Goal: Information Seeking & Learning: Learn about a topic

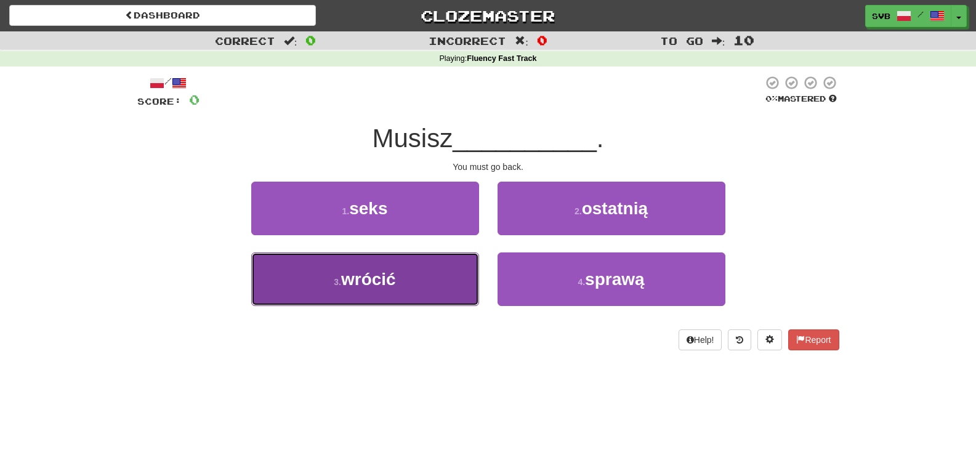
click at [400, 278] on button "3 . [PERSON_NAME]" at bounding box center [365, 279] width 228 height 54
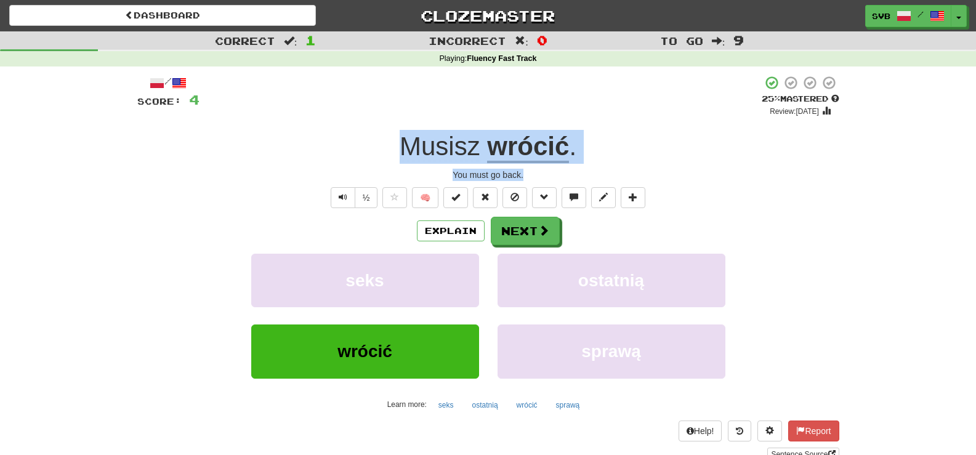
drag, startPoint x: 391, startPoint y: 145, endPoint x: 599, endPoint y: 174, distance: 209.6
click at [599, 174] on div "/ Score: 4 + 4 25 % Mastered Review: [DATE] [PERSON_NAME] . You must go back. ½…" at bounding box center [488, 268] width 702 height 386
copy div "Musisz wrócić . You must go back."
click at [538, 150] on u "wrócić" at bounding box center [528, 147] width 82 height 31
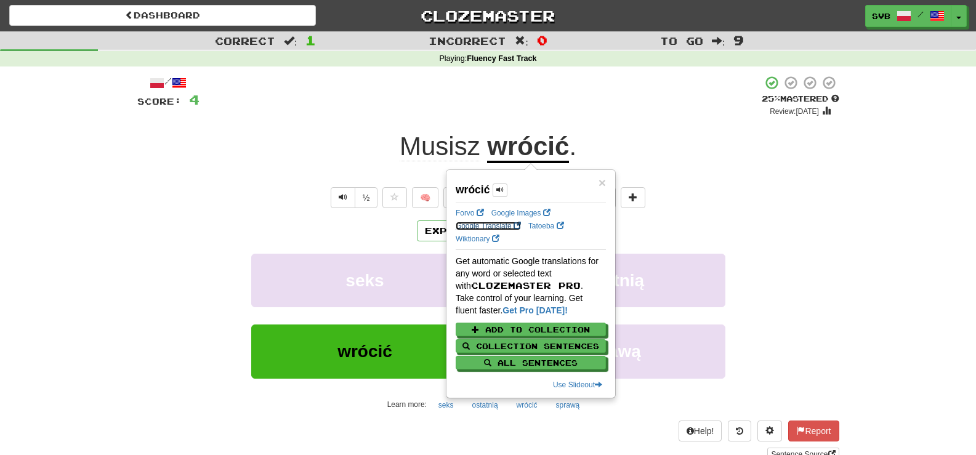
click at [477, 225] on link "Google Translate" at bounding box center [488, 226] width 65 height 9
click at [690, 198] on div "½ 🧠" at bounding box center [488, 197] width 702 height 21
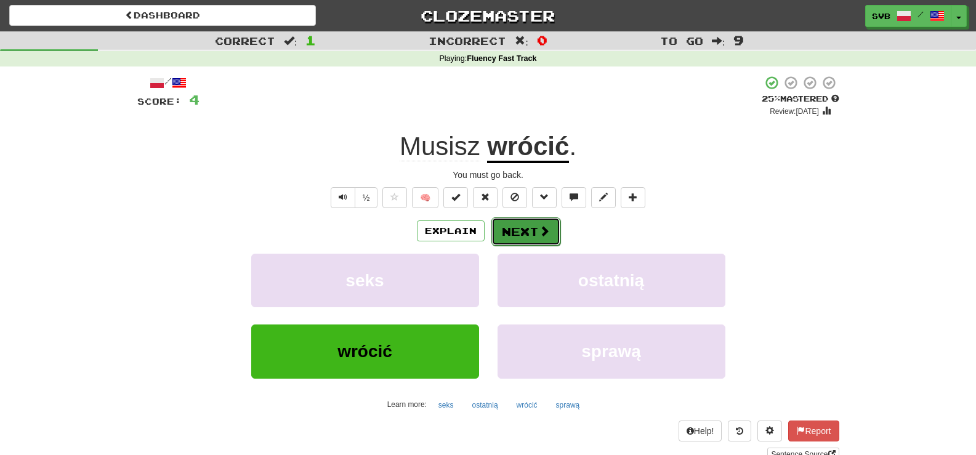
click at [539, 227] on span at bounding box center [544, 230] width 11 height 11
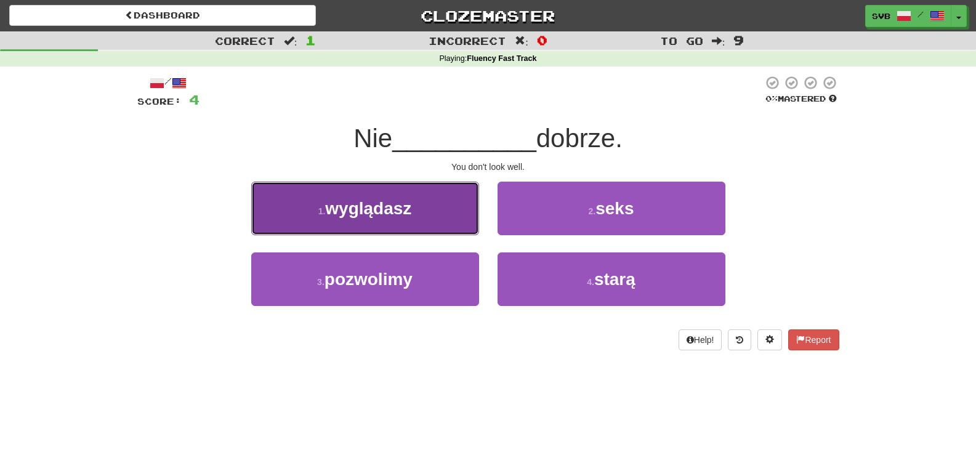
click at [389, 204] on span "wyglądasz" at bounding box center [368, 208] width 86 height 19
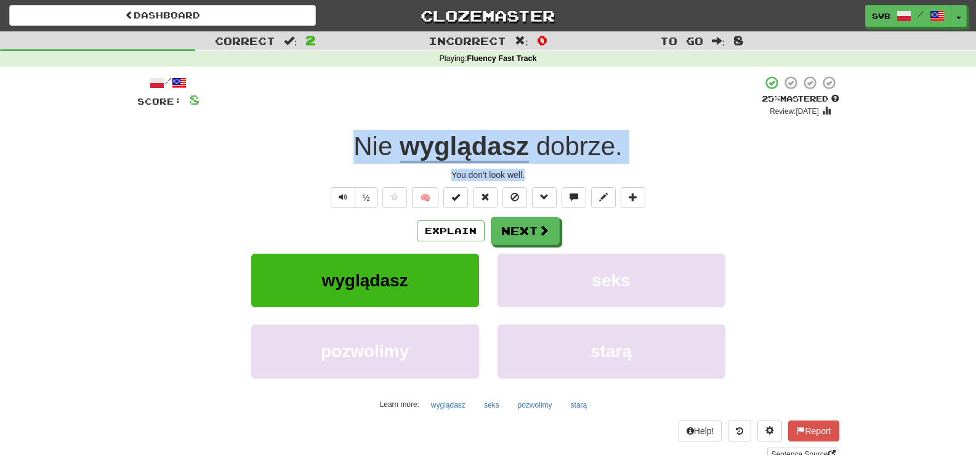
drag, startPoint x: 349, startPoint y: 140, endPoint x: 610, endPoint y: 174, distance: 263.3
click at [610, 174] on div "/ Score: 8 + 4 25 % Mastered Review: [DATE] wyglądasz dobrze . You don't look w…" at bounding box center [488, 268] width 702 height 386
copy div "Nie wyglądasz dobrze . You don't look well."
click at [517, 236] on button "Next" at bounding box center [525, 231] width 69 height 28
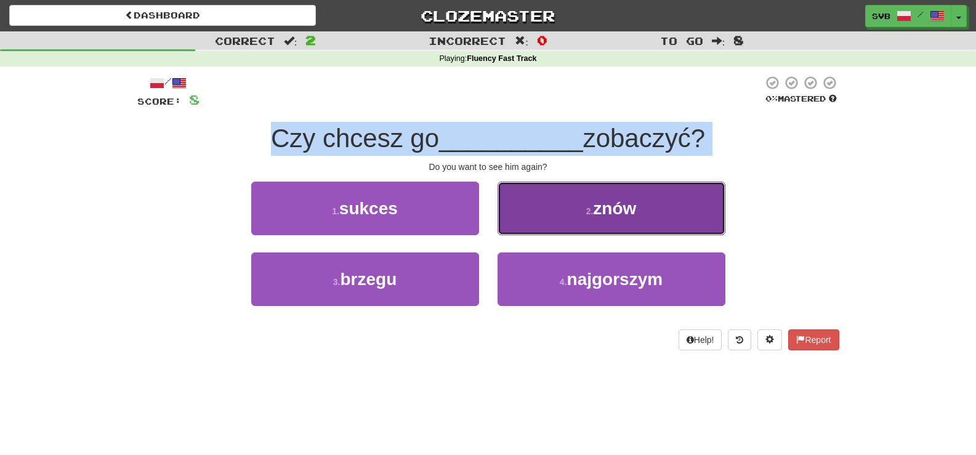
click at [607, 208] on span "znów" at bounding box center [614, 208] width 43 height 19
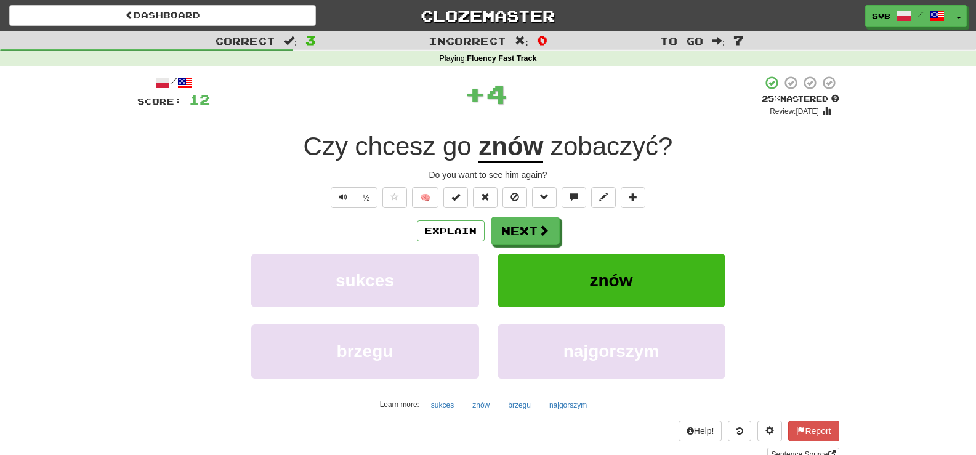
click at [242, 195] on div "½ 🧠" at bounding box center [488, 197] width 702 height 21
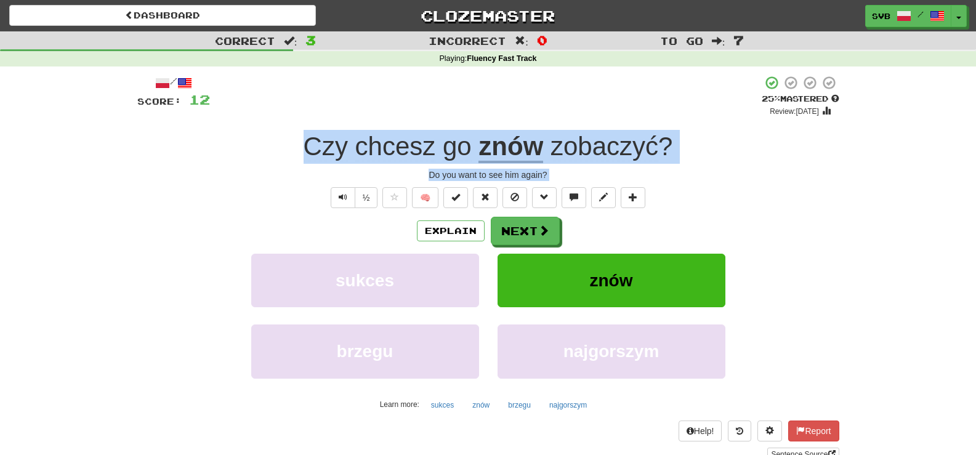
drag, startPoint x: 295, startPoint y: 144, endPoint x: 720, endPoint y: 181, distance: 426.5
click at [720, 181] on div "/ Score: 12 + 4 25 % Mastered Review: [DATE] Czy chcesz go znów zobaczyć ? Do y…" at bounding box center [488, 268] width 702 height 386
copy div "Czy chcesz go znów zobaczyć ? Do you want to see him again? ½ 🧠 Explain Next su…"
click at [550, 238] on button "Next" at bounding box center [525, 231] width 69 height 28
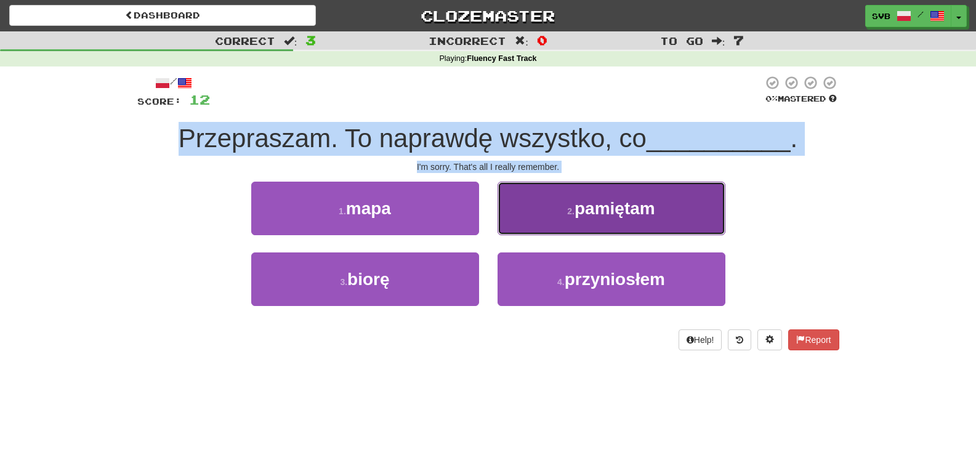
click at [623, 211] on span "pamiętam" at bounding box center [615, 208] width 81 height 19
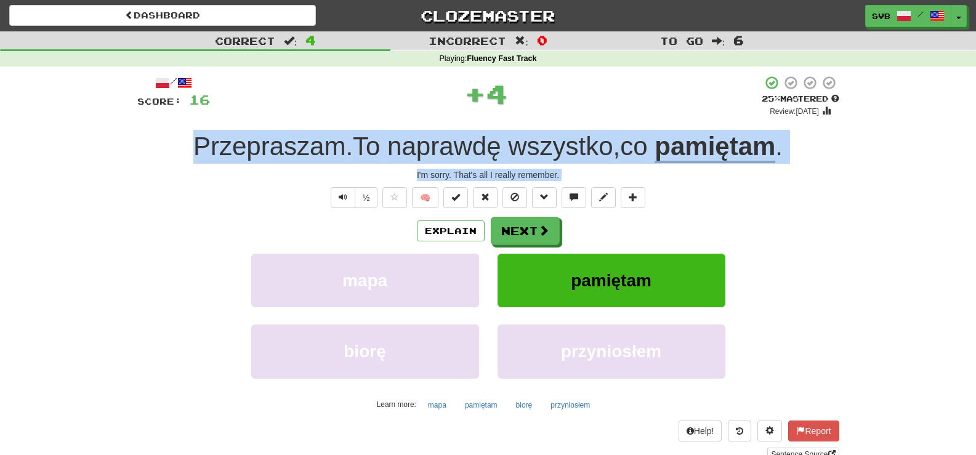
click at [142, 195] on div "½ 🧠" at bounding box center [488, 197] width 702 height 21
click at [178, 155] on div "Przepraszam . To naprawdę wszystko , co pamiętam ." at bounding box center [488, 147] width 702 height 34
copy div "Czy chcesz go znów zobaczyć ? Do you want to see him again? ½ 🧠 Explain Next su…"
click at [531, 225] on button "Next" at bounding box center [525, 231] width 69 height 28
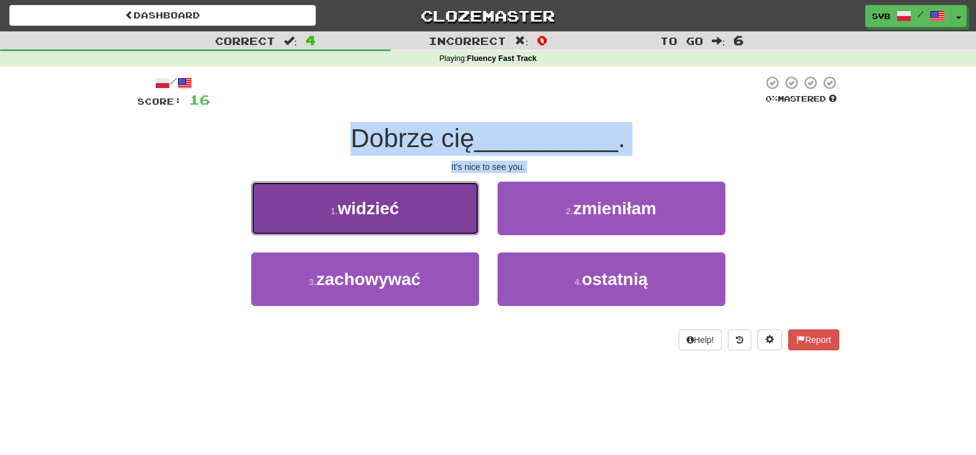
click at [377, 201] on span "widzieć" at bounding box center [369, 208] width 62 height 19
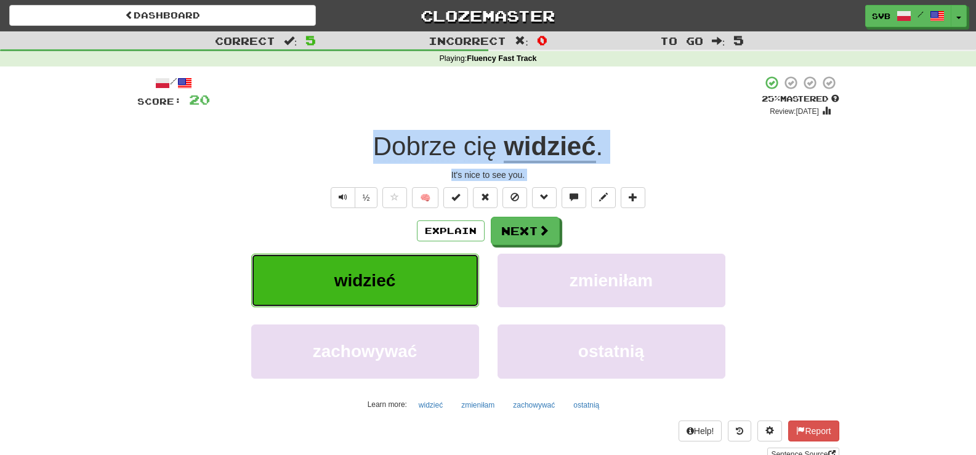
copy div "Czy chcesz go znów zobaczyć ? Do you want to see him again? ½ 🧠 Explain Next su…"
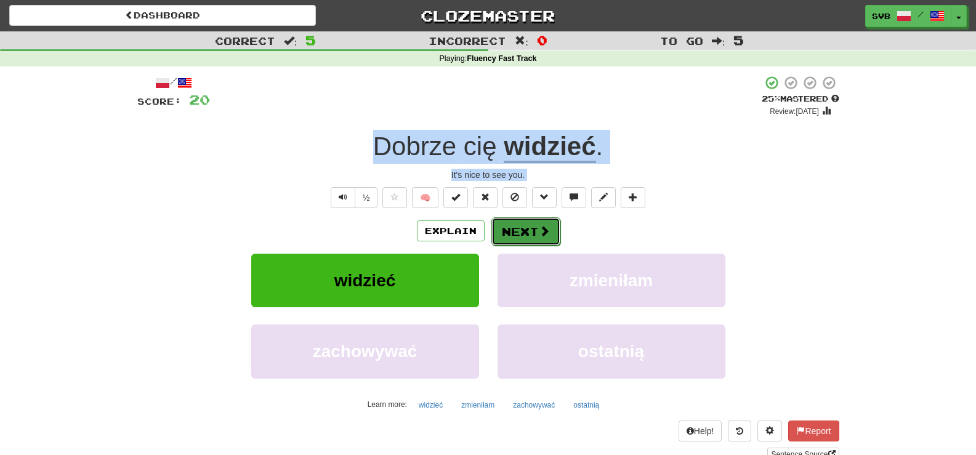
click at [543, 231] on span at bounding box center [544, 230] width 11 height 11
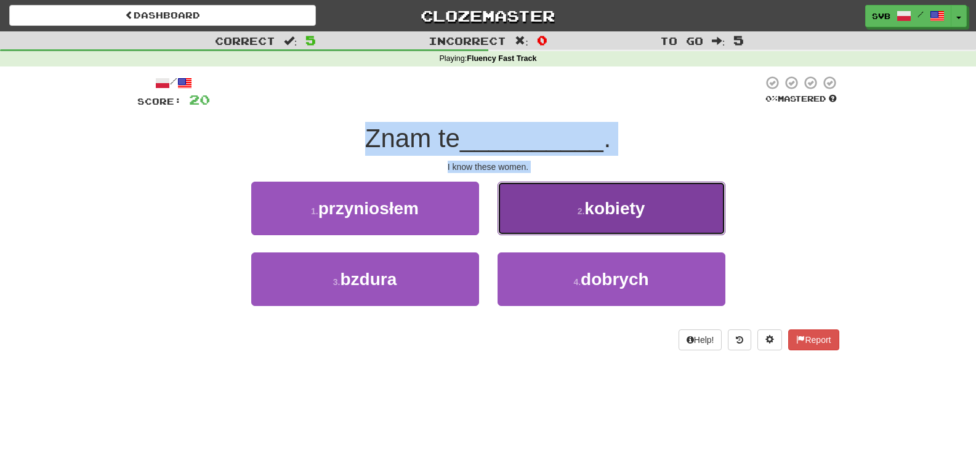
click at [603, 201] on span "kobiety" at bounding box center [614, 208] width 60 height 19
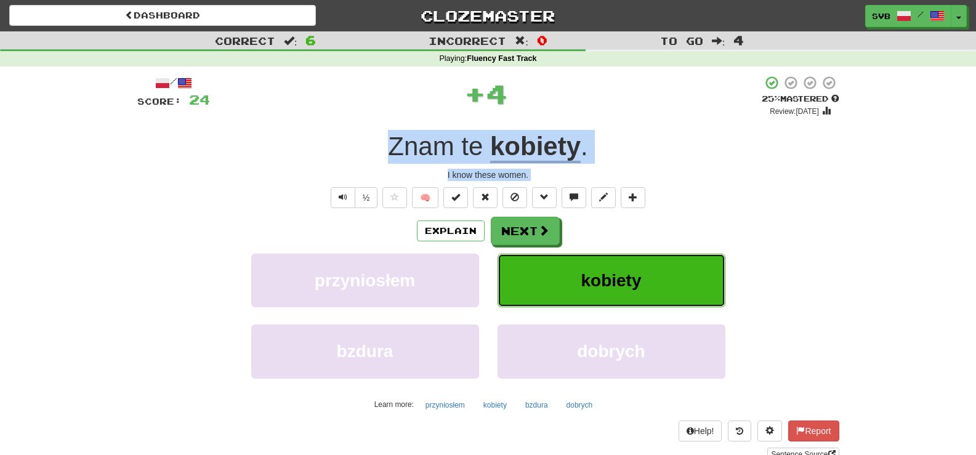
copy div "Czy chcesz go znów zobaczyć ? Do you want to see him again? ½ 🧠 Explain Next su…"
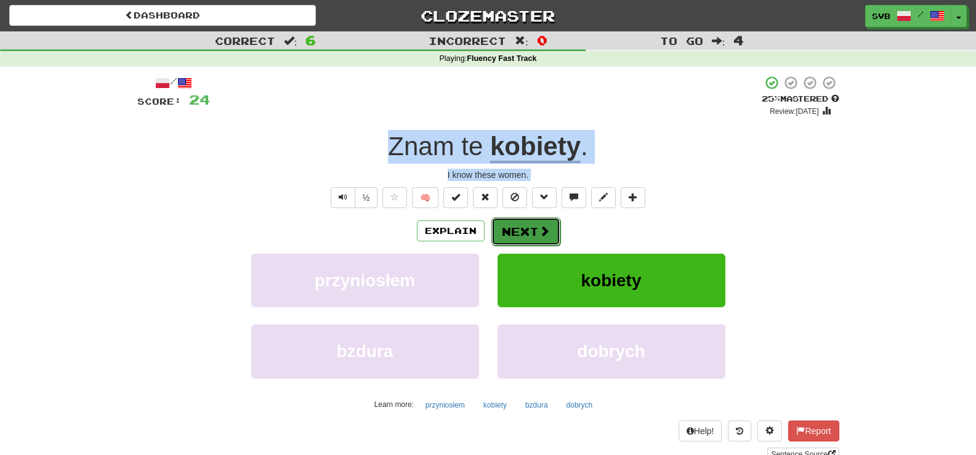
click at [523, 224] on button "Next" at bounding box center [525, 231] width 69 height 28
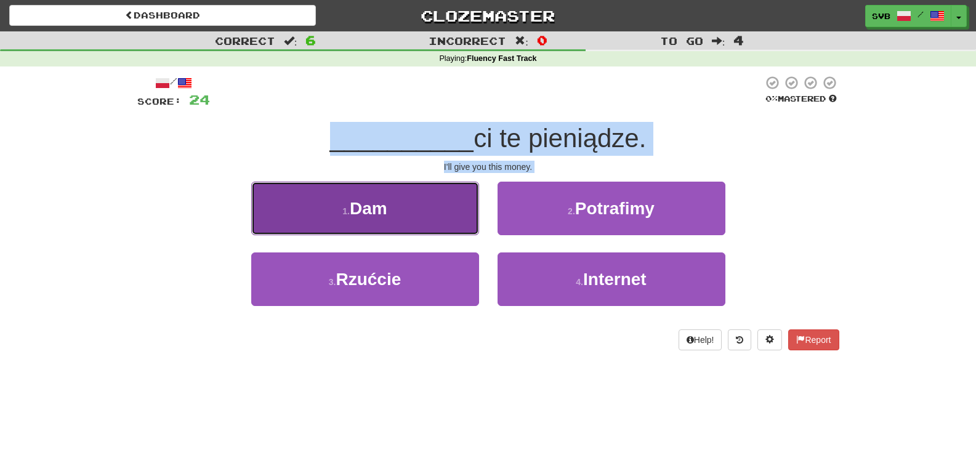
click at [384, 210] on span "Dam" at bounding box center [369, 208] width 38 height 19
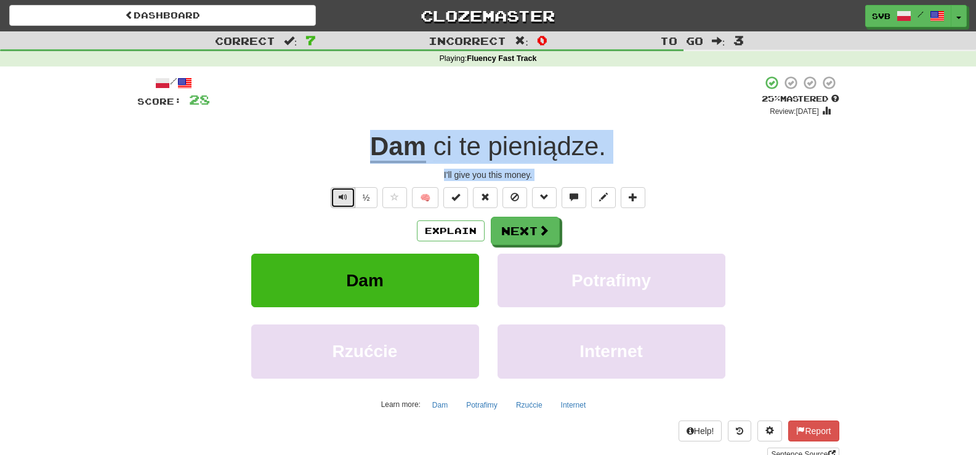
click at [344, 200] on span "Text-to-speech controls" at bounding box center [343, 197] width 9 height 9
copy div "Czy chcesz go znów zobaczyć ? Do you want to see him again? ½ 🧠 Explain Next su…"
click at [520, 238] on button "Next" at bounding box center [525, 231] width 69 height 28
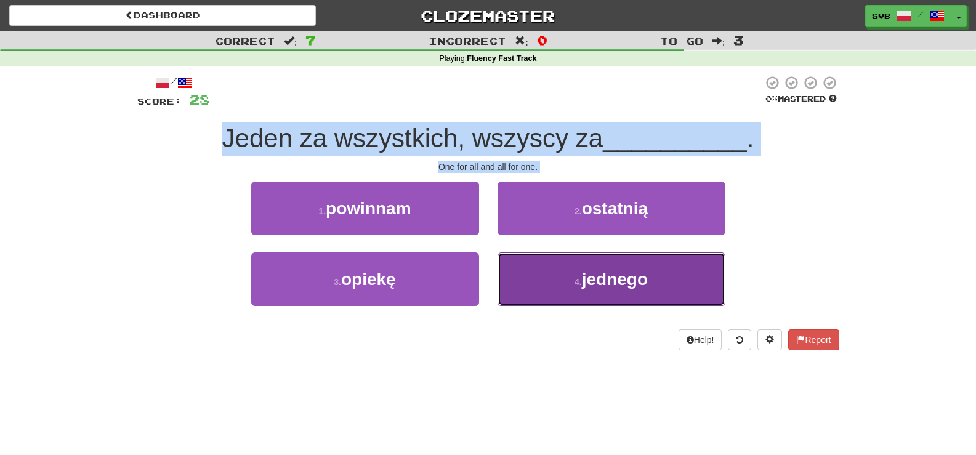
click at [635, 281] on span "jednego" at bounding box center [615, 279] width 66 height 19
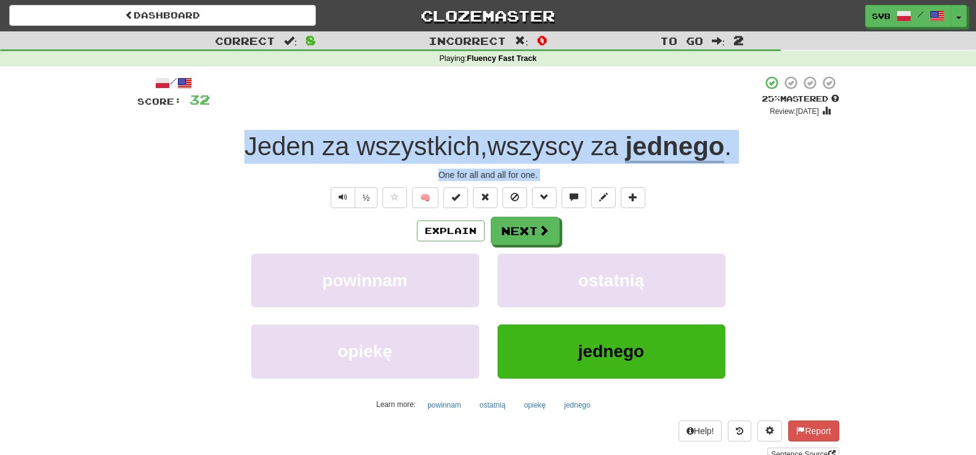
click at [208, 186] on div "/ Score: 32 + 4 25 % Mastered Review: [DATE] Jeden za wszystkich , wszyscy za j…" at bounding box center [488, 268] width 702 height 386
drag, startPoint x: 234, startPoint y: 153, endPoint x: 716, endPoint y: 178, distance: 482.8
click at [716, 178] on div "/ Score: 32 + 4 25 % Mastered Review: [DATE] Jeden za wszystkich , wszyscy za j…" at bounding box center [488, 268] width 702 height 386
copy div "Jeden za wszystkich , wszyscy za jednego . One for all and all for one."
click at [546, 233] on span at bounding box center [544, 230] width 11 height 11
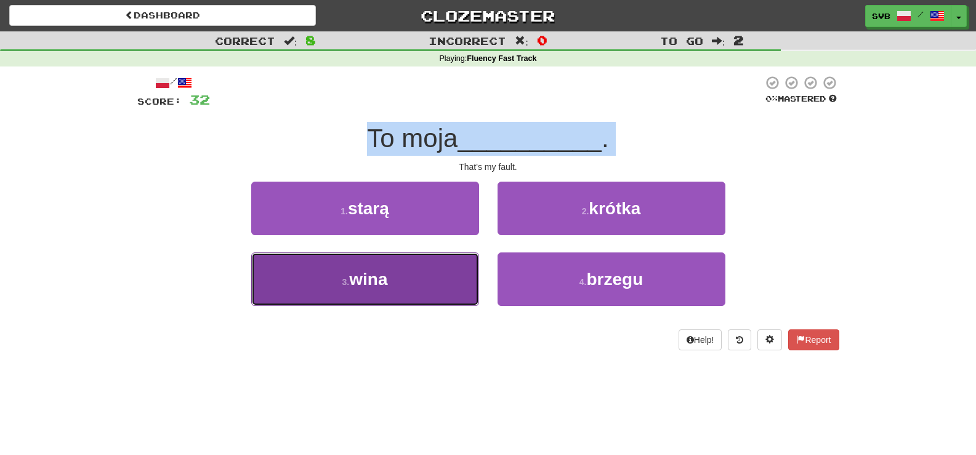
click at [401, 275] on button "3 . wina" at bounding box center [365, 279] width 228 height 54
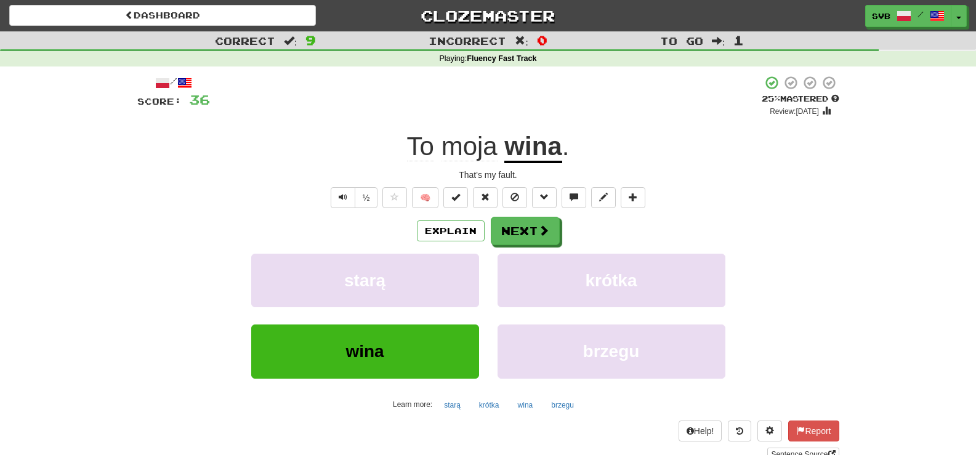
click at [462, 171] on div "That's my fault." at bounding box center [488, 175] width 702 height 12
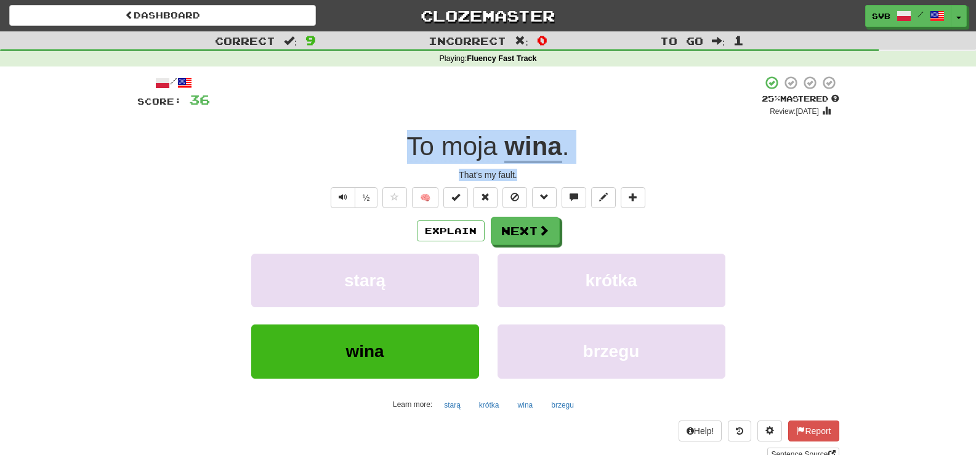
drag, startPoint x: 406, startPoint y: 142, endPoint x: 595, endPoint y: 173, distance: 191.0
click at [595, 173] on div "/ Score: 36 + 4 25 % Mastered Review: [DATE] To moja wina . That's my fault. ½ …" at bounding box center [488, 268] width 702 height 386
copy div "To moja wina . That's my fault."
click at [533, 235] on button "Next" at bounding box center [525, 231] width 69 height 28
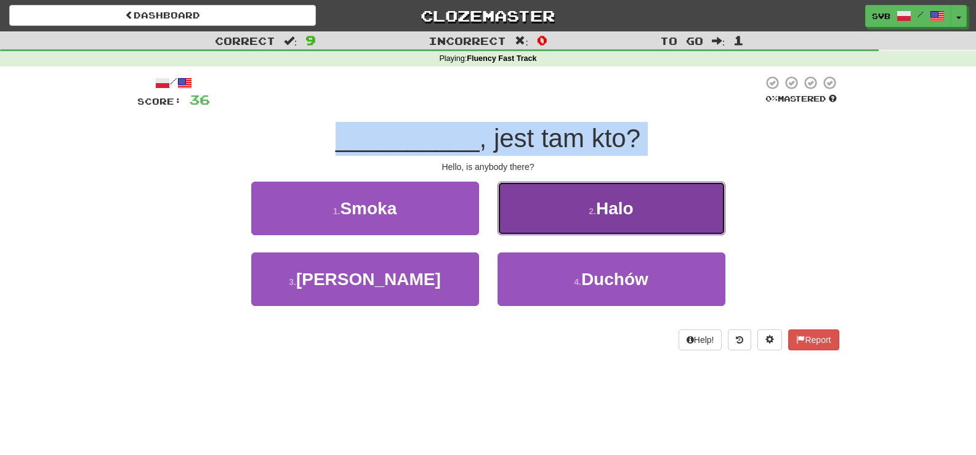
click at [632, 212] on span "Halo" at bounding box center [615, 208] width 38 height 19
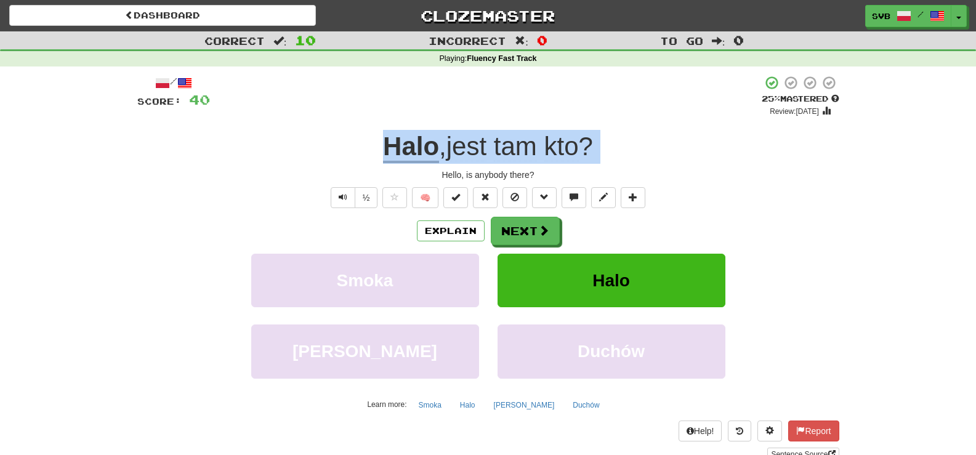
click at [407, 172] on div "Hello, is anybody there?" at bounding box center [488, 175] width 702 height 12
drag, startPoint x: 403, startPoint y: 142, endPoint x: 576, endPoint y: 178, distance: 177.3
click at [576, 178] on div "/ Score: 40 + 4 25 % Mastered Review: [DATE] Halo , jest tam kto ? Hello, is an…" at bounding box center [488, 268] width 702 height 386
copy div "Halo , jest tam kto ? Hello, is anybody there?"
click at [518, 237] on button "Next" at bounding box center [525, 231] width 69 height 28
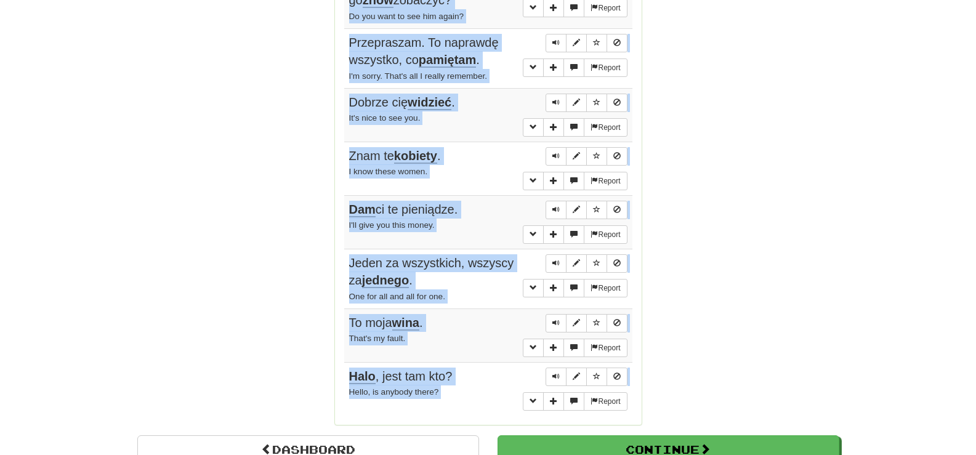
scroll to position [1005, 0]
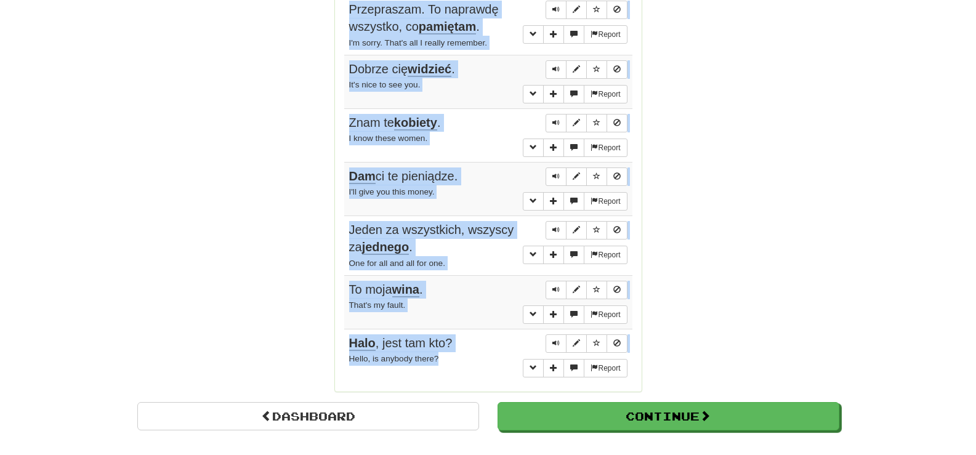
drag, startPoint x: 403, startPoint y: 78, endPoint x: 486, endPoint y: 360, distance: 294.0
click at [486, 360] on div "Sentences: Report [PERSON_NAME] . You must go back. Report Nie wyglądasz dobrze…" at bounding box center [488, 92] width 288 height 581
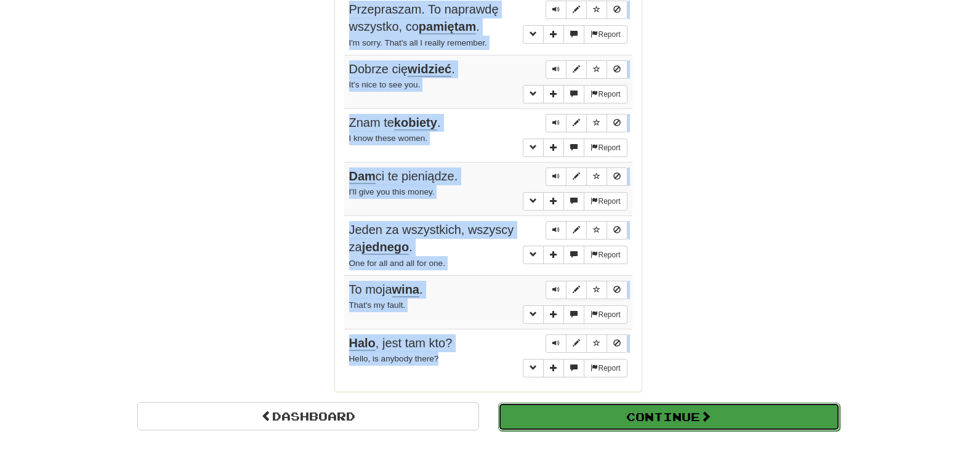
click at [587, 418] on button "Continue" at bounding box center [669, 417] width 342 height 28
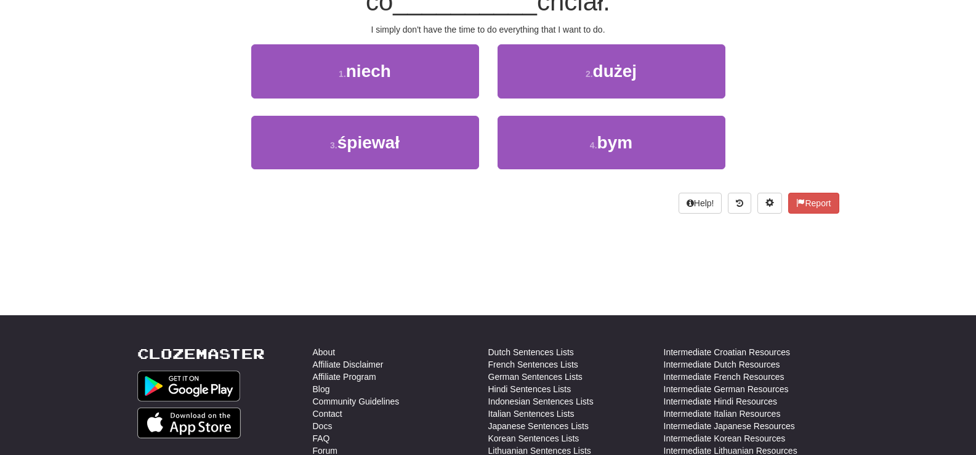
scroll to position [0, 0]
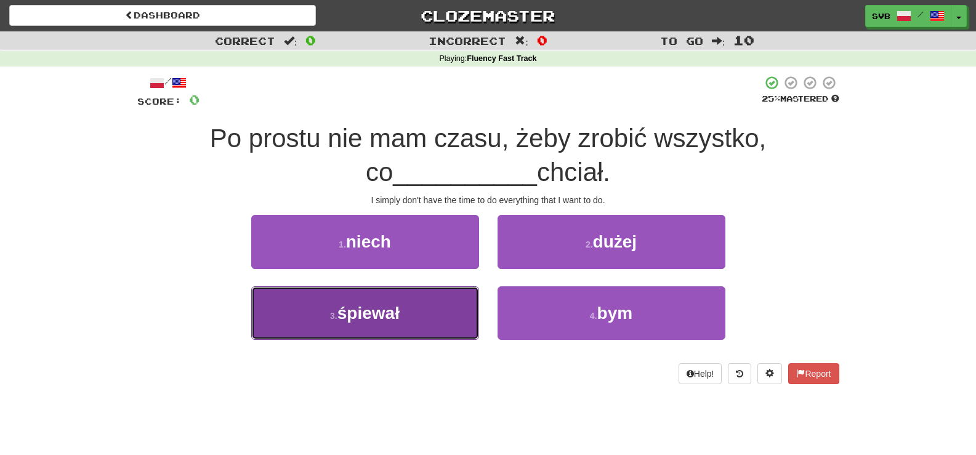
click at [383, 313] on span "śpiewał" at bounding box center [368, 313] width 62 height 19
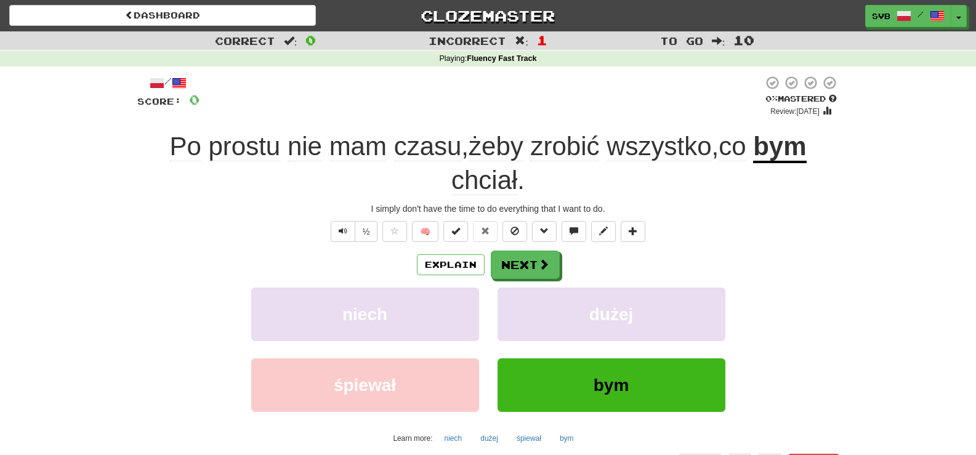
click at [748, 197] on div "Po prostu nie mam czasu , żeby zrobić wszystko , co bym chciał ." at bounding box center [488, 163] width 702 height 67
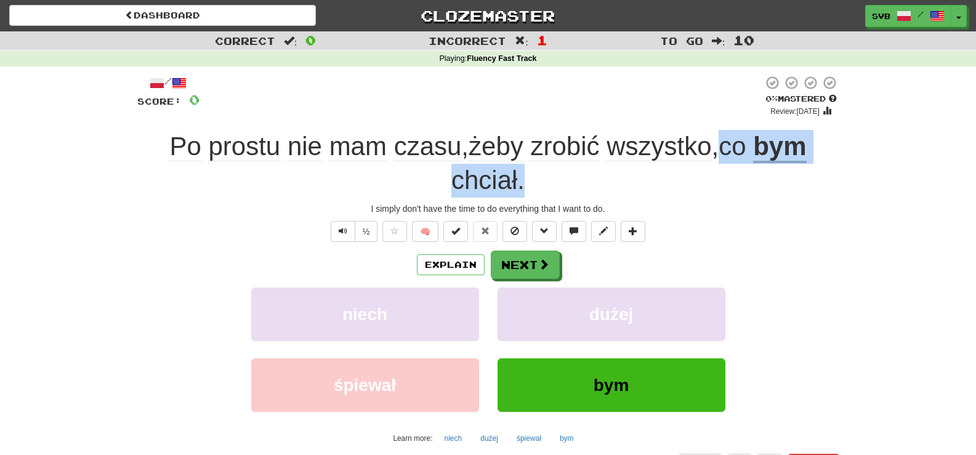
drag, startPoint x: 730, startPoint y: 148, endPoint x: 818, endPoint y: 182, distance: 94.4
click at [818, 182] on div "Po prostu nie mam czasu , żeby zrobić wszystko , co bym chciał ." at bounding box center [488, 163] width 702 height 67
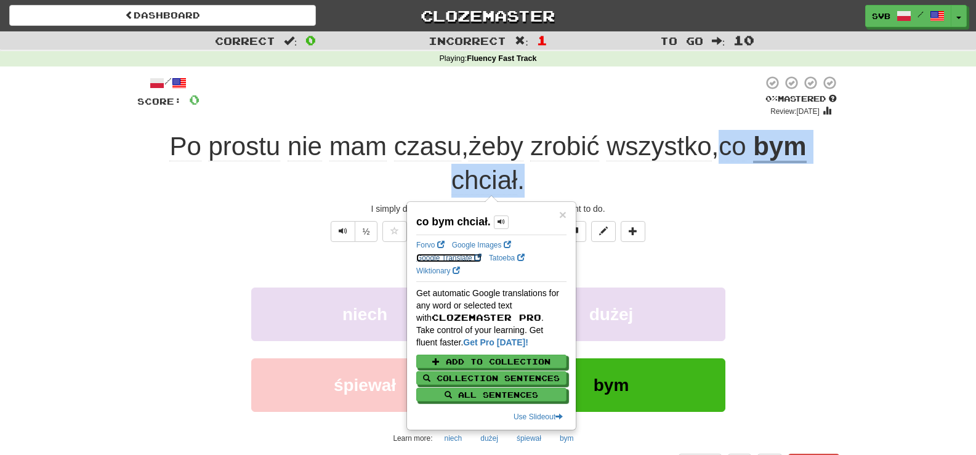
click at [451, 259] on link "Google Translate" at bounding box center [448, 258] width 65 height 9
click at [358, 190] on div "Po prostu nie mam czasu , żeby zrobić wszystko , co bym chciał ." at bounding box center [488, 163] width 702 height 67
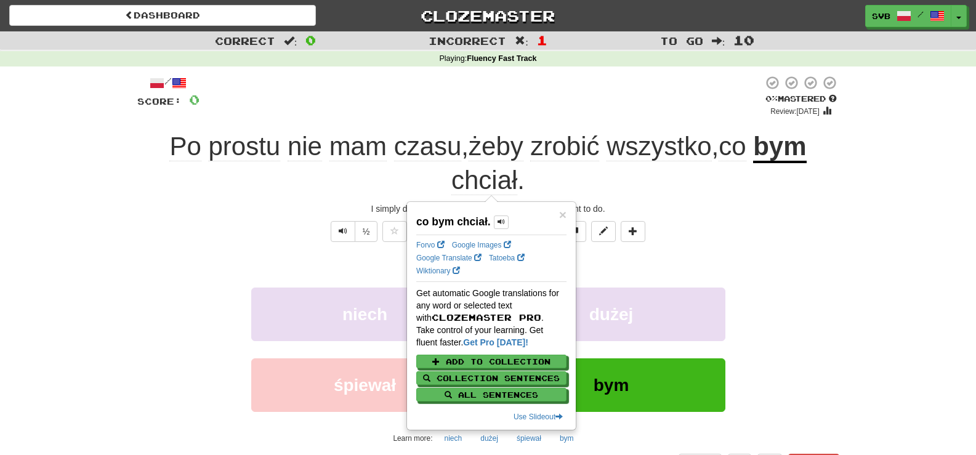
click at [227, 203] on div "I simply don't have the time to do everything that I want to do." at bounding box center [488, 209] width 702 height 12
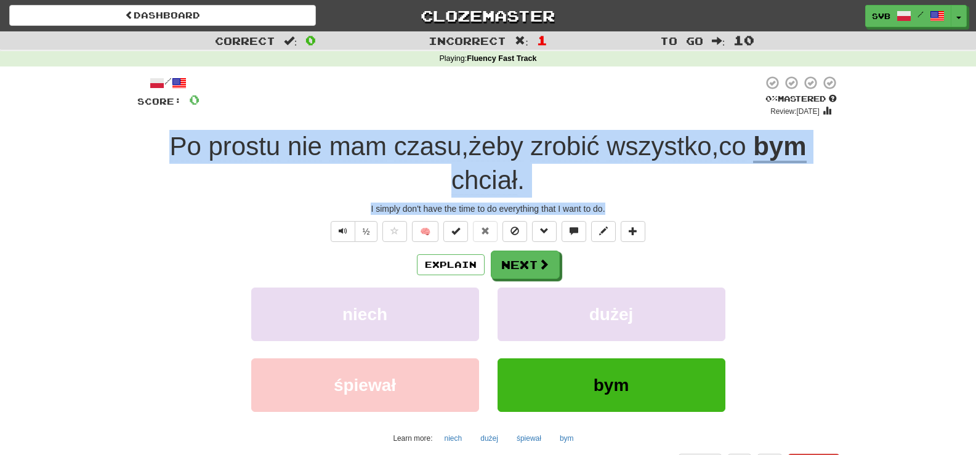
drag, startPoint x: 163, startPoint y: 145, endPoint x: 749, endPoint y: 209, distance: 589.7
click at [749, 209] on div "/ Score: 0 0 % Mastered Review: [DATE] prostu nie mam czasu , żeby zrobić wszys…" at bounding box center [488, 284] width 702 height 419
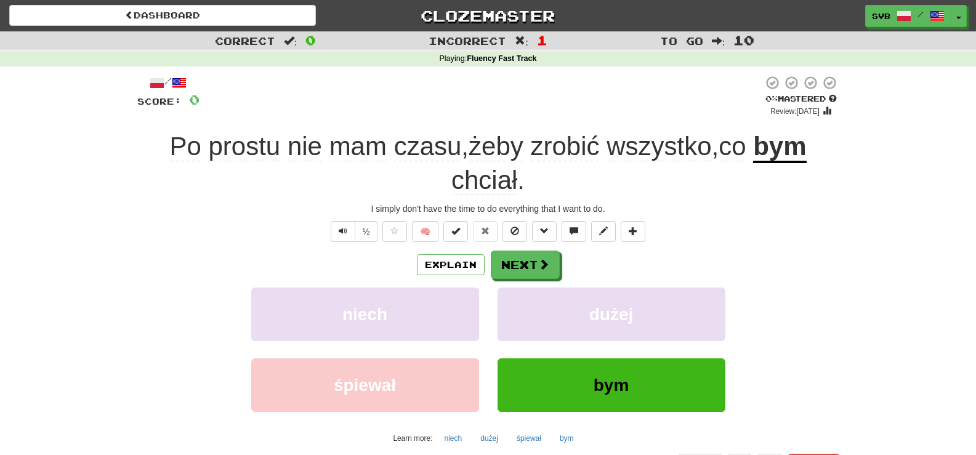
click at [189, 230] on div "½ 🧠" at bounding box center [488, 231] width 702 height 21
drag, startPoint x: 163, startPoint y: 142, endPoint x: 272, endPoint y: 147, distance: 109.7
click at [272, 147] on span "Po prostu nie mam czasu , żeby zrobić wszystko , co" at bounding box center [461, 147] width 584 height 30
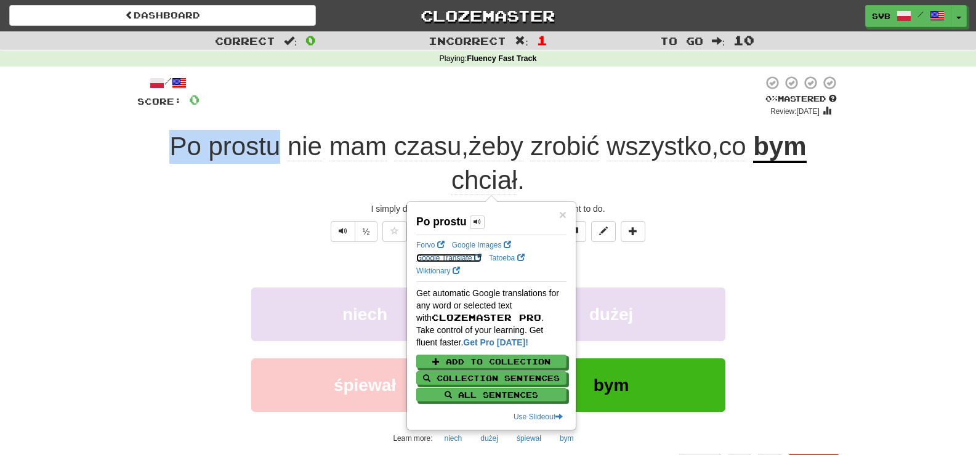
click at [442, 254] on link "Google Translate" at bounding box center [448, 258] width 65 height 9
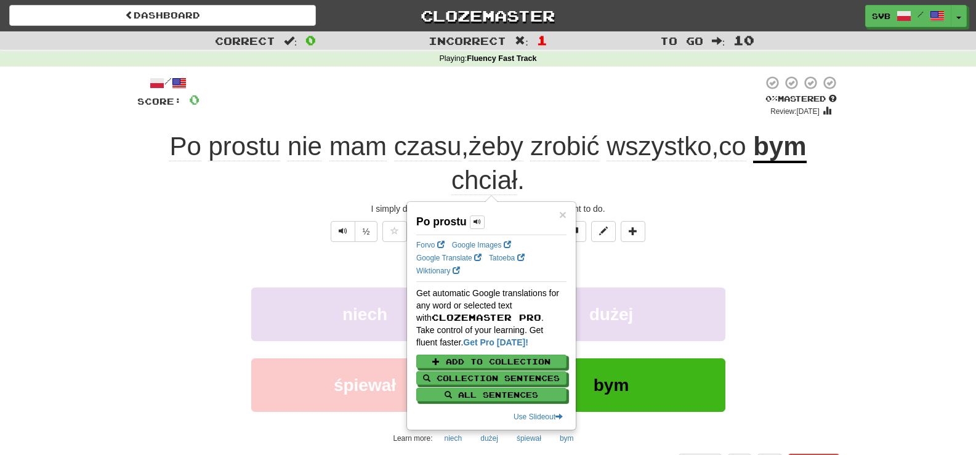
click at [696, 187] on div "Po prostu nie mam czasu , żeby zrobić wszystko , co bym chciał ." at bounding box center [488, 163] width 702 height 67
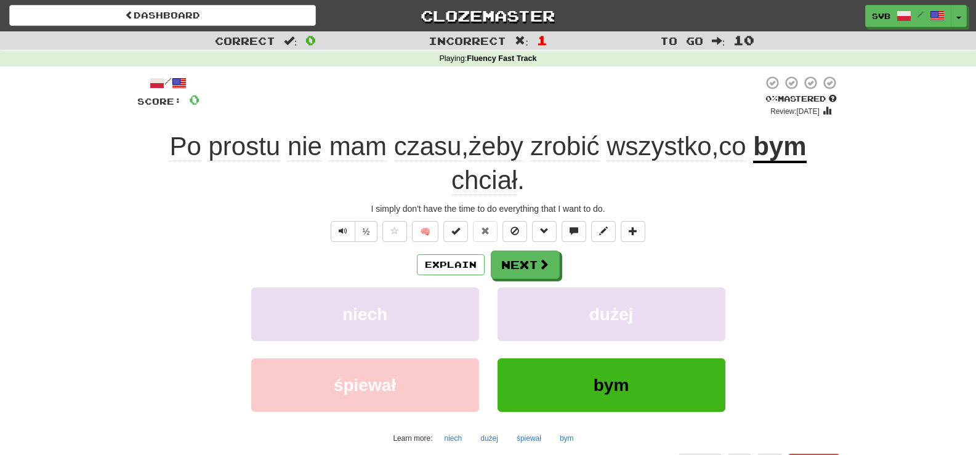
click at [502, 147] on span "żeby" at bounding box center [496, 147] width 55 height 30
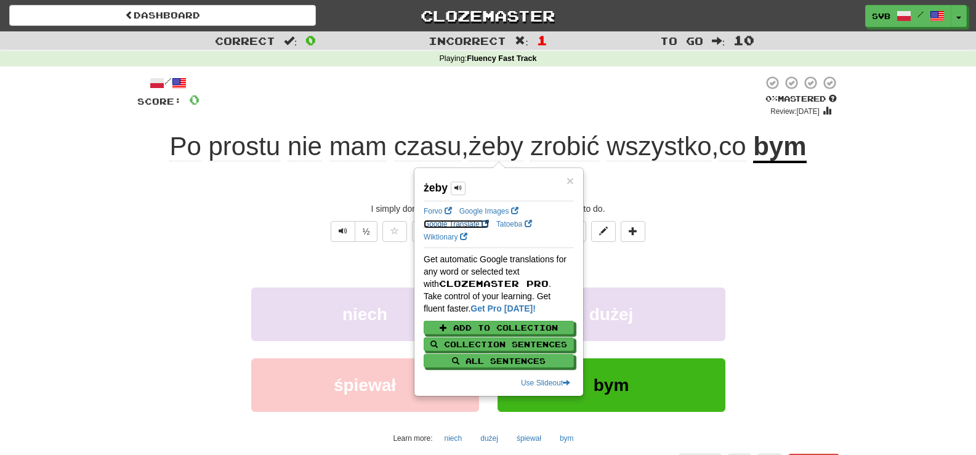
click at [443, 221] on link "Google Translate" at bounding box center [456, 224] width 65 height 9
click at [570, 150] on span "zrobić" at bounding box center [564, 147] width 69 height 30
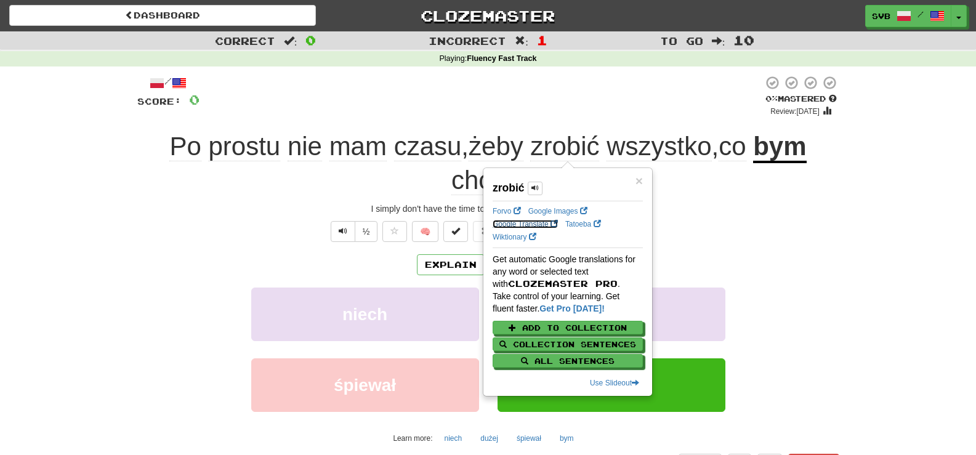
click at [520, 225] on link "Google Translate" at bounding box center [525, 224] width 65 height 9
drag, startPoint x: 767, startPoint y: 200, endPoint x: 773, endPoint y: 195, distance: 7.4
click at [768, 200] on div "/ Score: 0 0 % Mastered Review: [DATE] prostu nie mam czasu , żeby zrobić wszys…" at bounding box center [488, 284] width 702 height 419
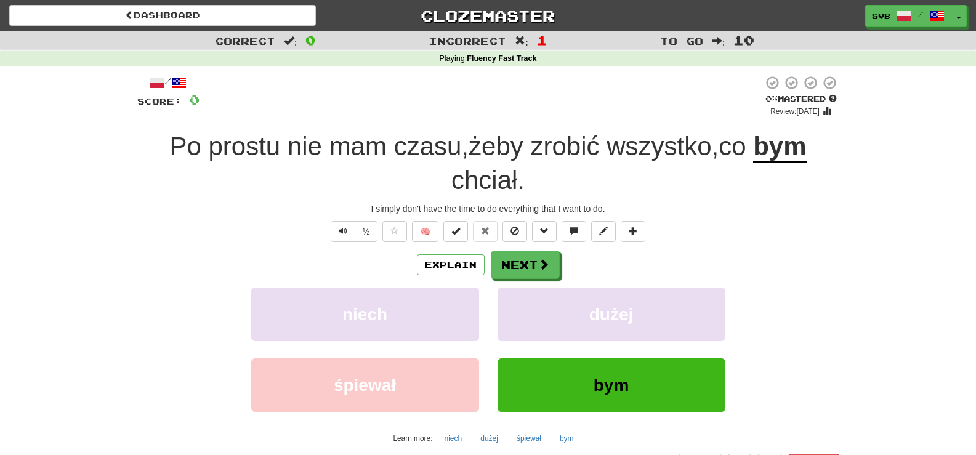
click at [791, 147] on u "bym" at bounding box center [779, 147] width 53 height 31
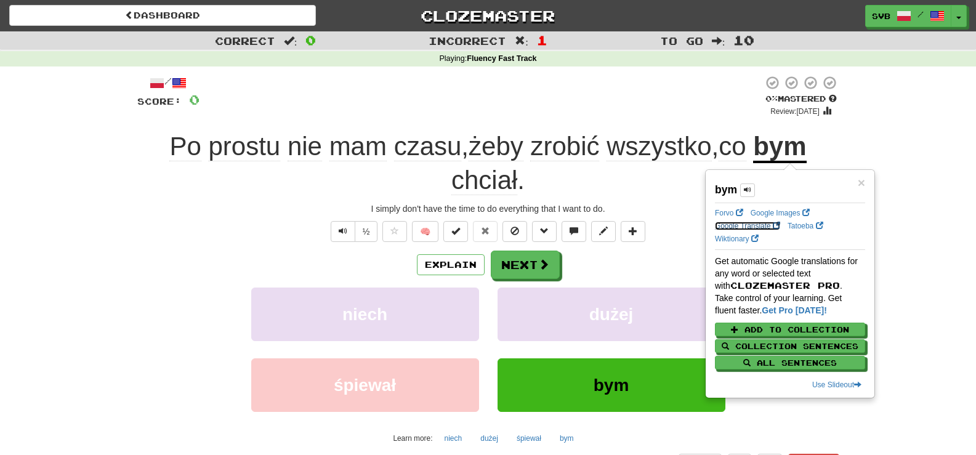
click at [757, 225] on link "Google Translate" at bounding box center [747, 226] width 65 height 9
click at [496, 180] on span "chciał" at bounding box center [484, 181] width 66 height 30
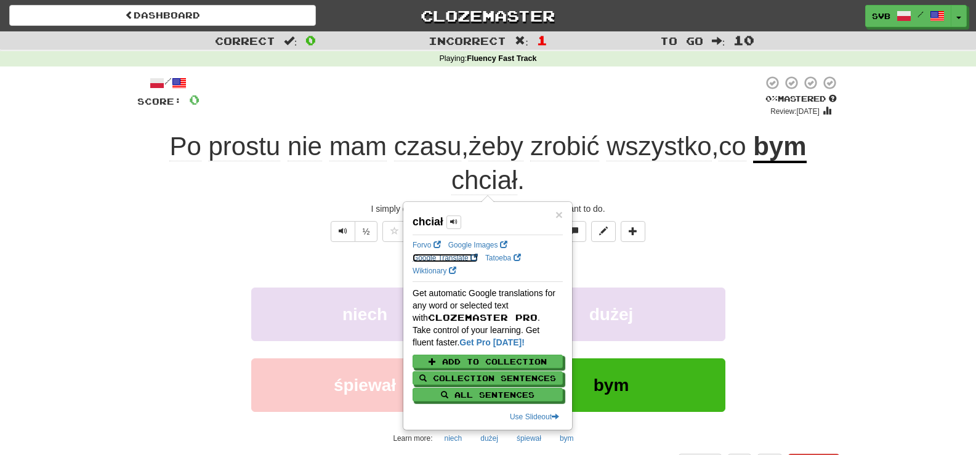
click at [432, 258] on link "Google Translate" at bounding box center [445, 258] width 65 height 9
click at [640, 195] on div "Po prostu nie mam czasu , żeby zrobić wszystko , co bym chciał ." at bounding box center [488, 163] width 702 height 67
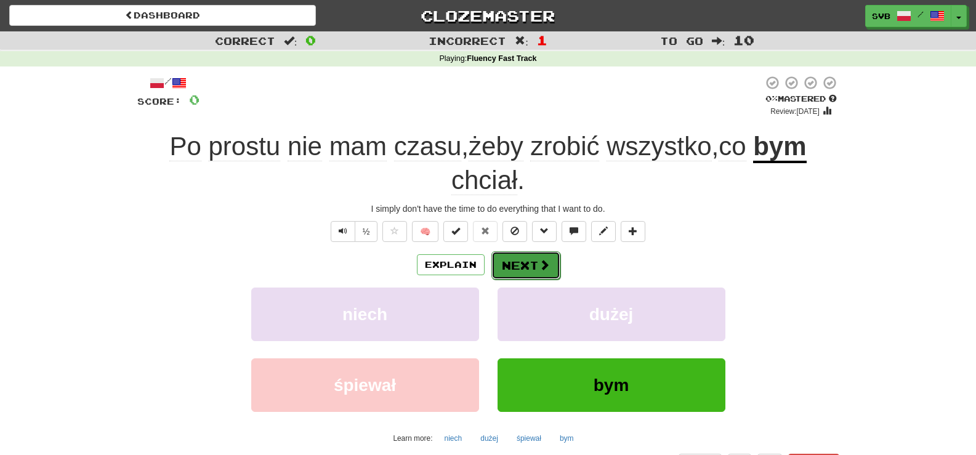
click at [520, 265] on button "Next" at bounding box center [525, 265] width 69 height 28
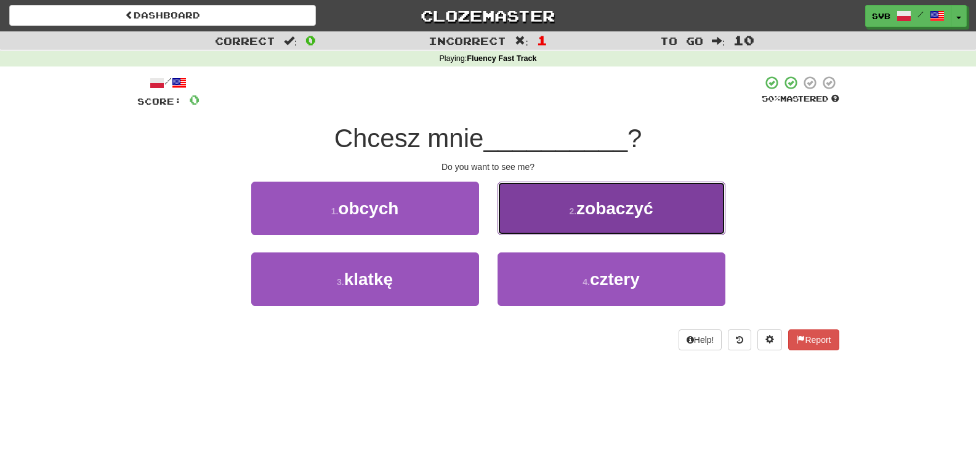
click at [578, 204] on span "zobaczyć" at bounding box center [614, 208] width 77 height 19
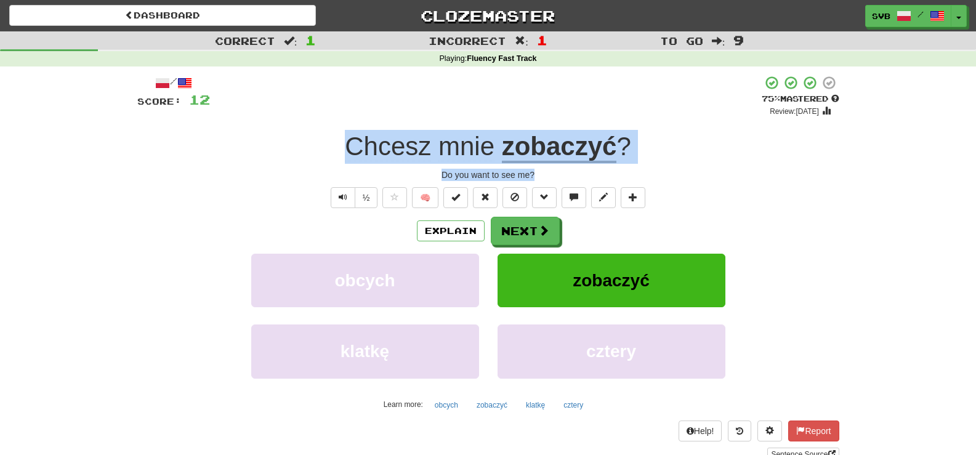
drag, startPoint x: 340, startPoint y: 145, endPoint x: 570, endPoint y: 167, distance: 231.3
click at [570, 167] on div "/ Score: 12 + 12 75 % Mastered Review: [DATE] Chcesz mnie zobaczyć ? Do you wan…" at bounding box center [488, 268] width 702 height 386
click at [550, 227] on button "Next" at bounding box center [525, 231] width 69 height 28
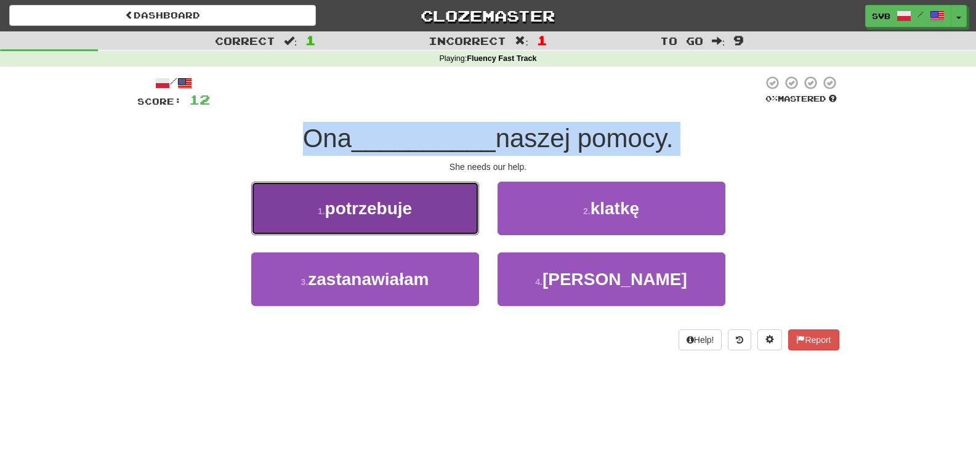
click at [387, 202] on span "potrzebuje" at bounding box center [368, 208] width 87 height 19
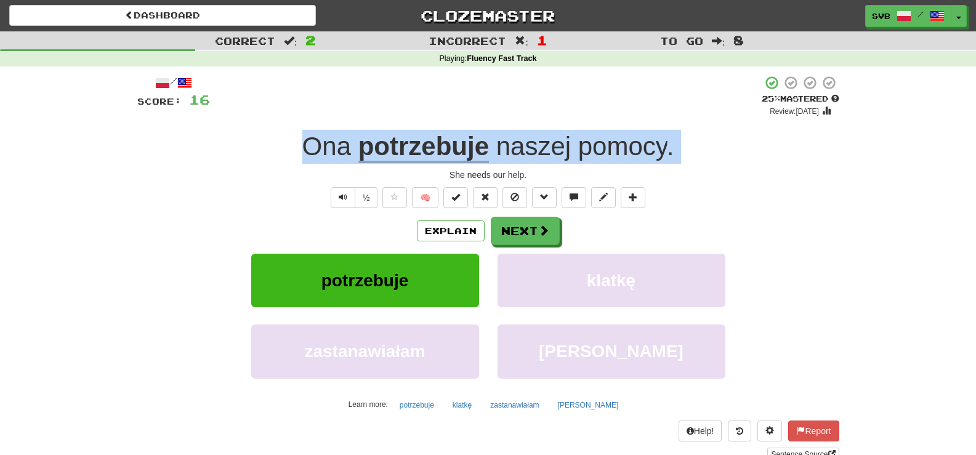
click at [328, 179] on div "She needs our help." at bounding box center [488, 175] width 702 height 12
drag, startPoint x: 297, startPoint y: 144, endPoint x: 680, endPoint y: 171, distance: 384.6
click at [678, 171] on div "/ Score: 16 + 4 25 % Mastered Review: [DATE] Ona potrzebuje naszej pomocy . She…" at bounding box center [488, 268] width 702 height 386
click at [511, 236] on button "Next" at bounding box center [525, 231] width 69 height 28
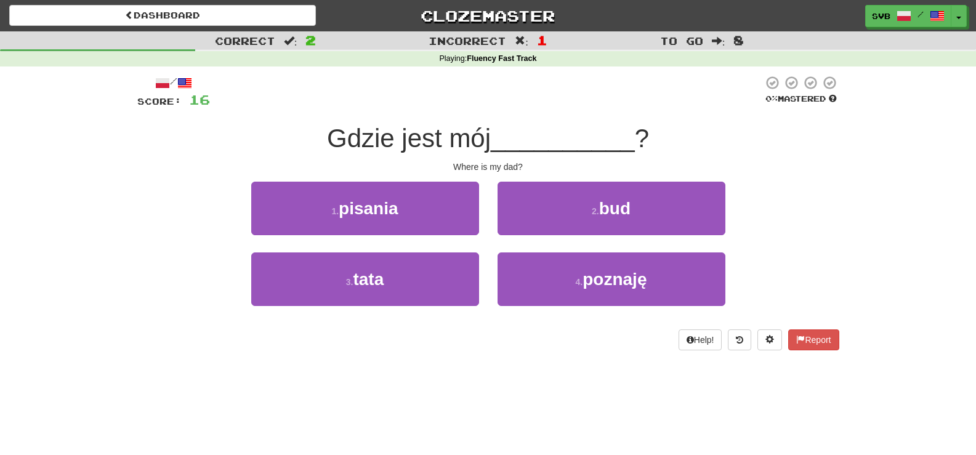
click at [545, 179] on div "/ Score: 16 0 % Mastered Gdzie jest mój __________ ? Where is my dad? 1 . pisan…" at bounding box center [488, 212] width 702 height 275
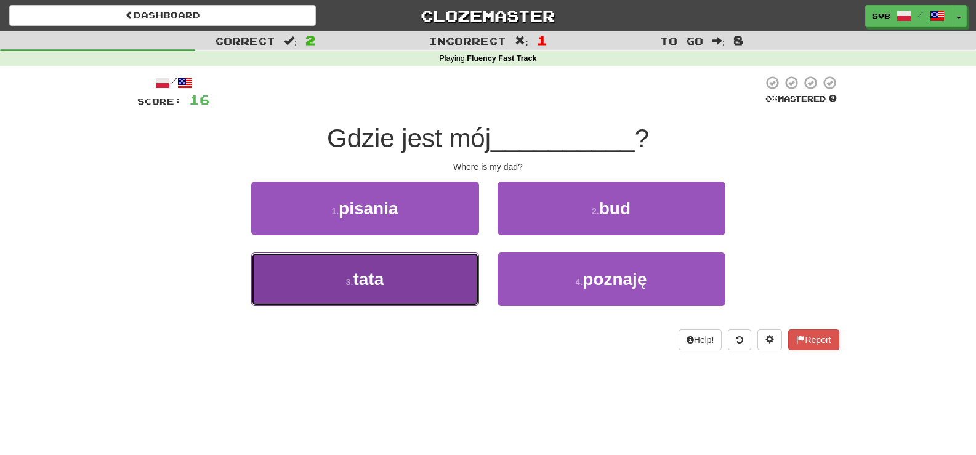
click at [372, 280] on span "tata" at bounding box center [368, 279] width 31 height 19
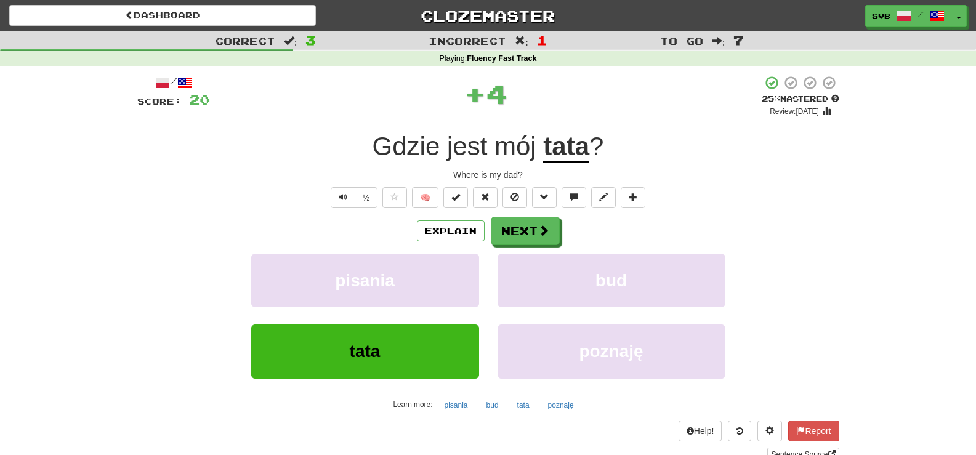
click at [353, 162] on div "Gdzie jest mój tata ?" at bounding box center [488, 147] width 702 height 34
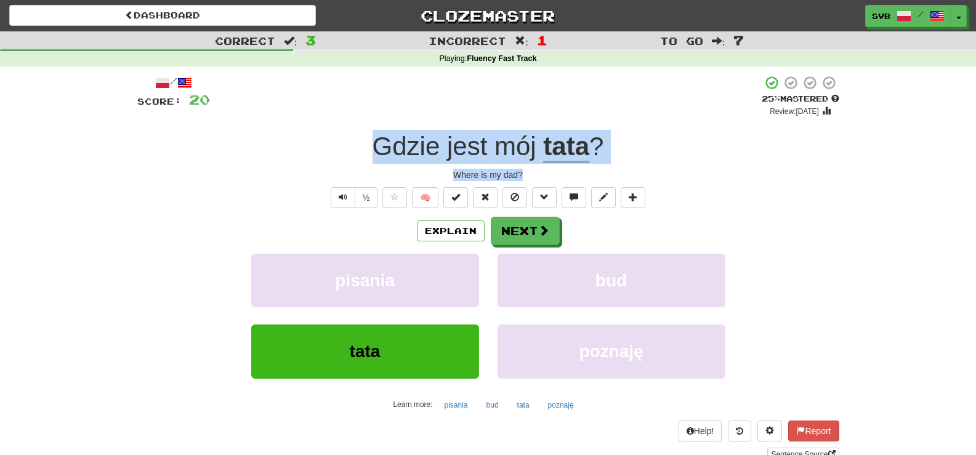
drag, startPoint x: 360, startPoint y: 147, endPoint x: 591, endPoint y: 176, distance: 232.7
click at [591, 176] on div "/ Score: 20 + 4 25 % Mastered Review: [DATE] Gdzie jest mój tata ? Where is my …" at bounding box center [488, 268] width 702 height 386
click at [526, 236] on button "Next" at bounding box center [525, 231] width 69 height 28
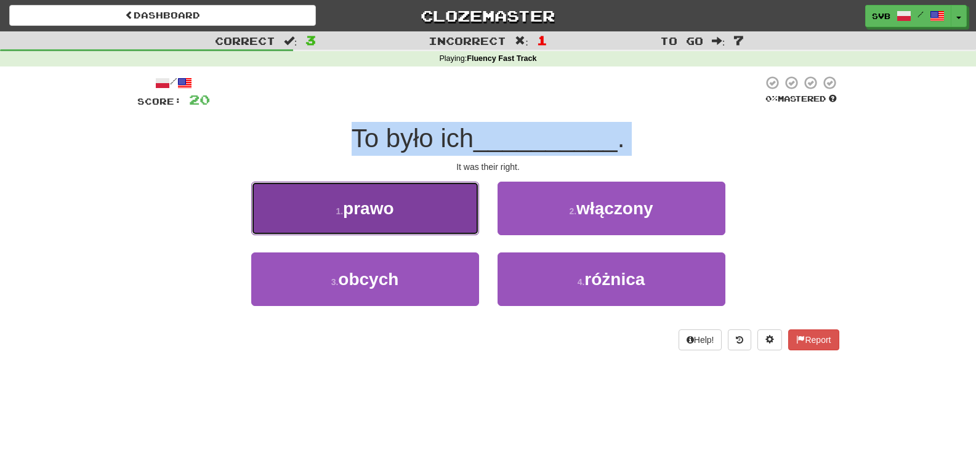
click at [379, 203] on span "prawo" at bounding box center [368, 208] width 50 height 19
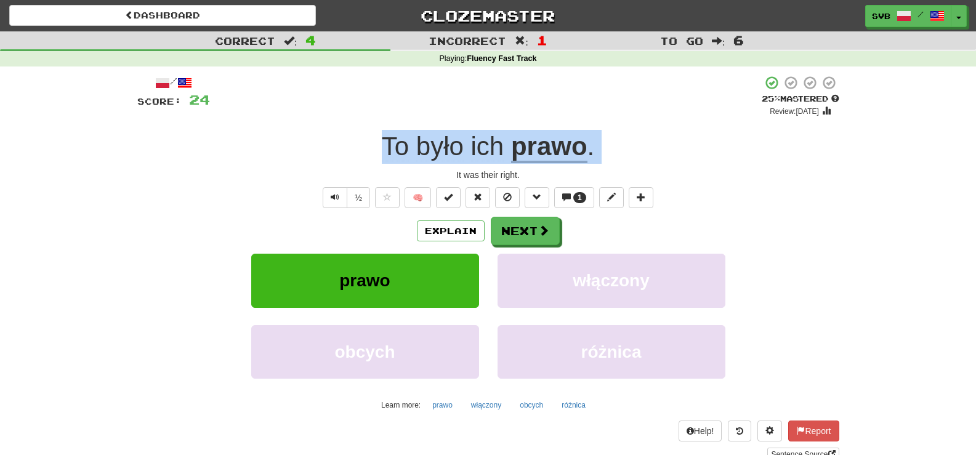
click at [447, 176] on div "It was their right." at bounding box center [488, 175] width 702 height 12
drag, startPoint x: 377, startPoint y: 143, endPoint x: 573, endPoint y: 176, distance: 197.8
click at [573, 176] on div "/ Score: 24 + 4 25 % Mastered Review: [DATE] To było ich prawo . It was their r…" at bounding box center [488, 268] width 702 height 386
click at [532, 232] on button "Next" at bounding box center [525, 231] width 69 height 28
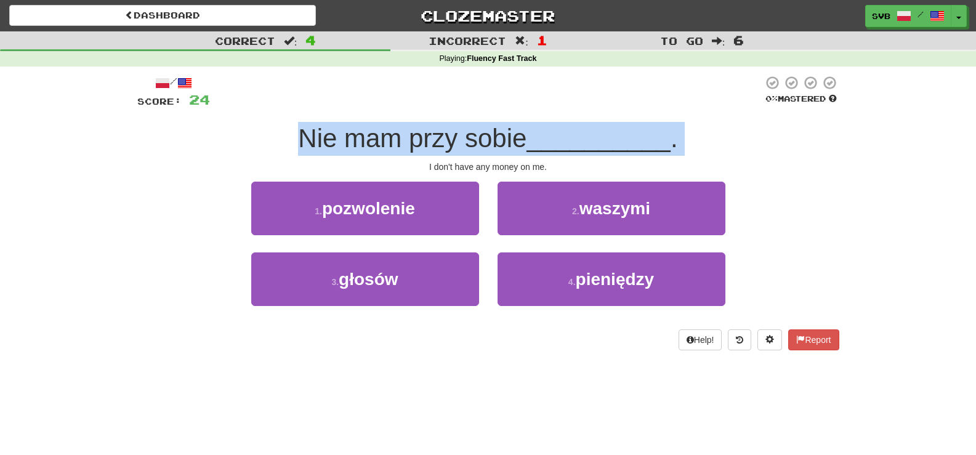
click at [392, 168] on div "I don't have any money on me." at bounding box center [488, 167] width 702 height 12
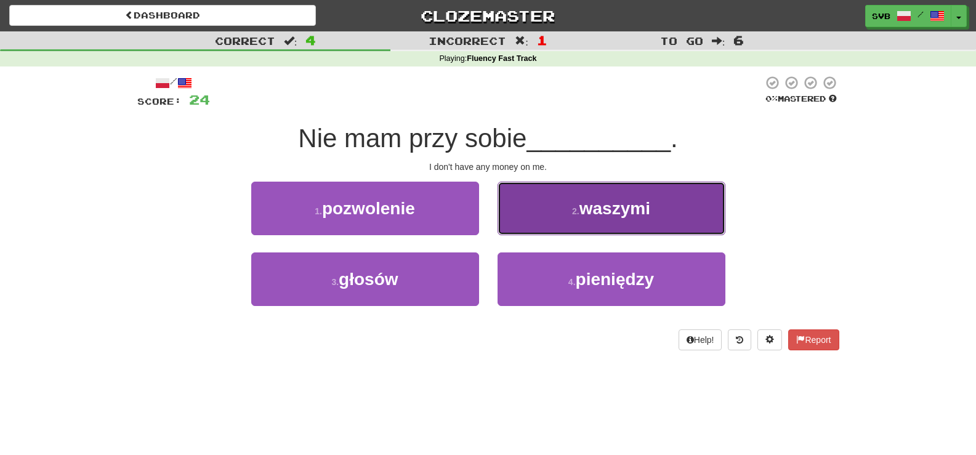
click at [621, 210] on span "waszymi" at bounding box center [614, 208] width 71 height 19
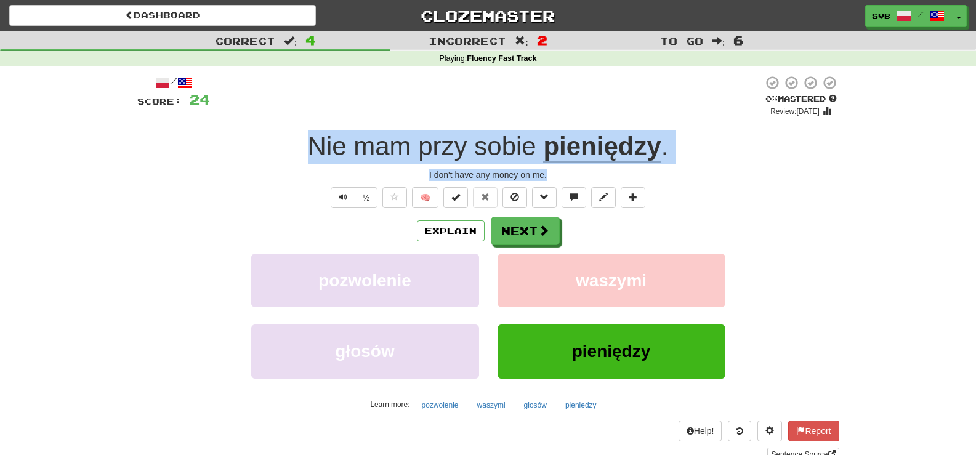
drag, startPoint x: 294, startPoint y: 143, endPoint x: 664, endPoint y: 175, distance: 371.5
click at [664, 175] on div "/ Score: 24 0 % Mastered Review: [DATE] mam przy sobie pieniędzy . I don't have…" at bounding box center [488, 268] width 702 height 386
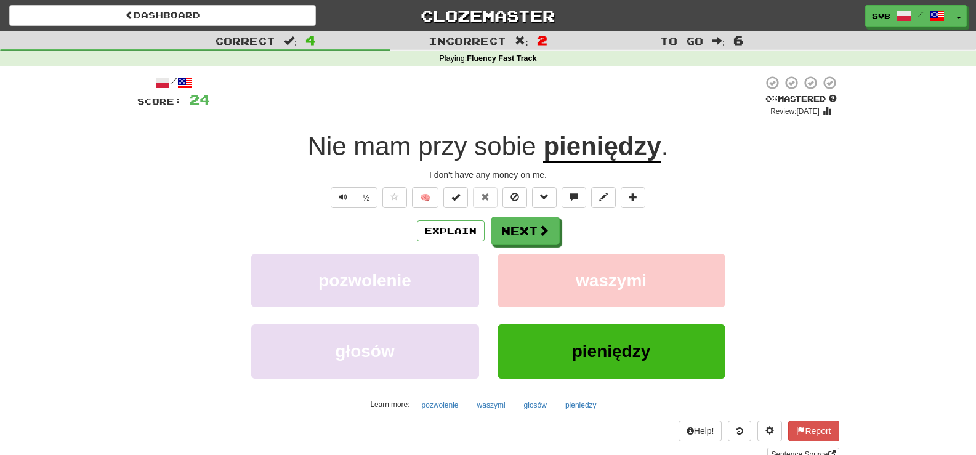
click at [297, 203] on div "½ 🧠" at bounding box center [488, 197] width 702 height 21
click at [446, 150] on span "przy" at bounding box center [442, 147] width 49 height 30
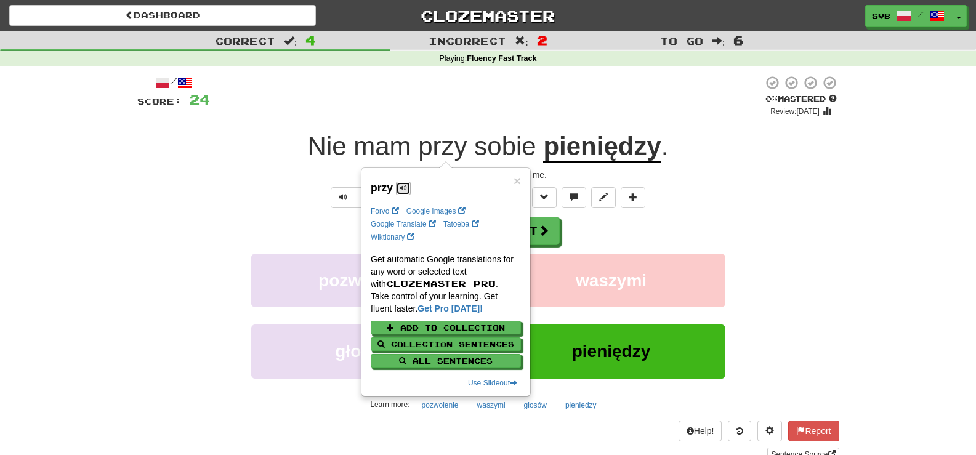
click at [405, 187] on span at bounding box center [403, 187] width 7 height 7
click at [401, 222] on link "Google Translate" at bounding box center [403, 224] width 65 height 9
click at [274, 212] on div "/ Score: 24 0 % Mastered Review: [DATE] mam przy sobie pieniędzy . I don't have…" at bounding box center [488, 268] width 702 height 386
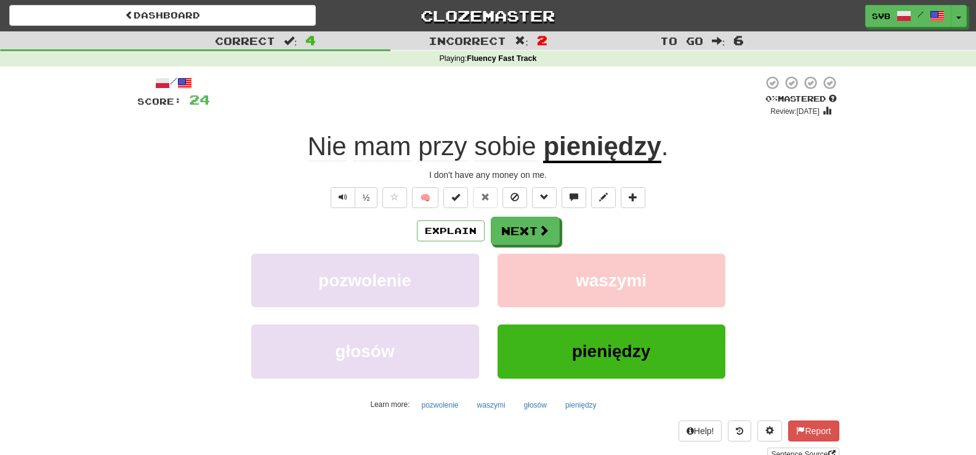
click at [507, 150] on span "sobie" at bounding box center [505, 147] width 62 height 30
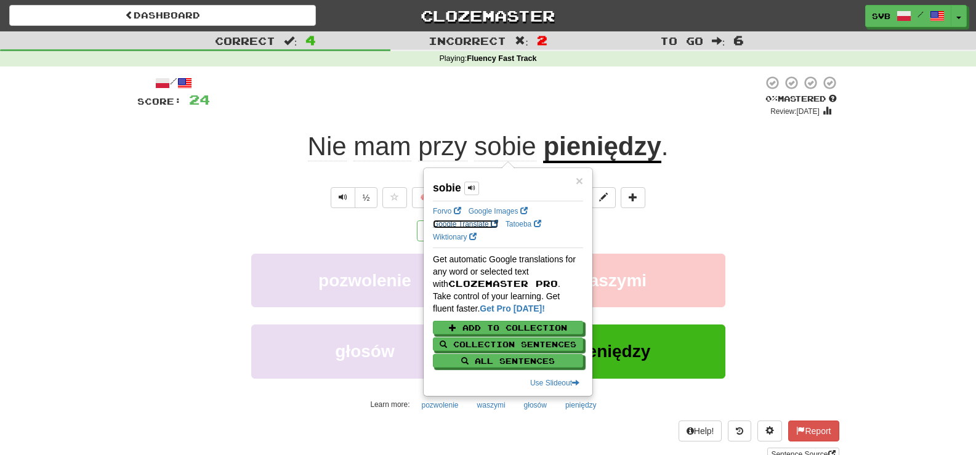
click at [443, 224] on link "Google Translate" at bounding box center [465, 224] width 65 height 9
click at [610, 151] on u "pieniędzy" at bounding box center [602, 147] width 118 height 31
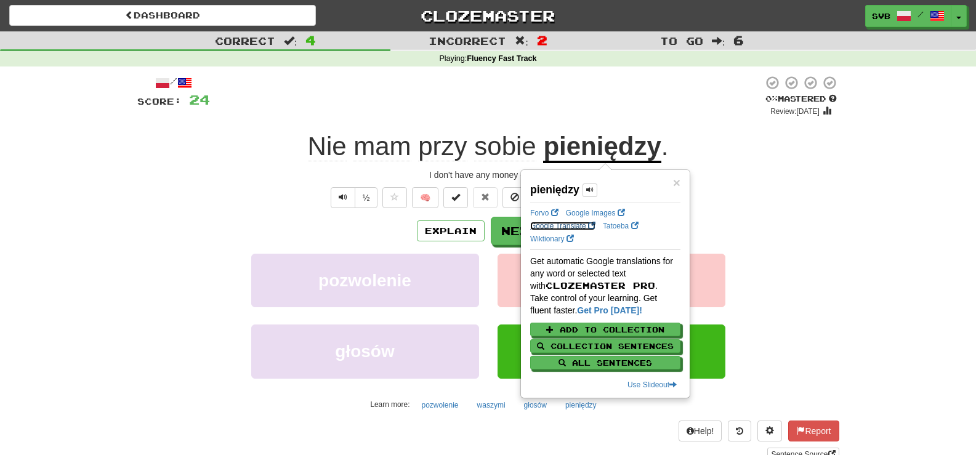
click at [560, 225] on link "Google Translate" at bounding box center [562, 226] width 65 height 9
click at [700, 168] on div "/ Score: 24 0 % Mastered Review: [DATE] mam przy sobie pieniędzy . I don't have…" at bounding box center [488, 268] width 702 height 386
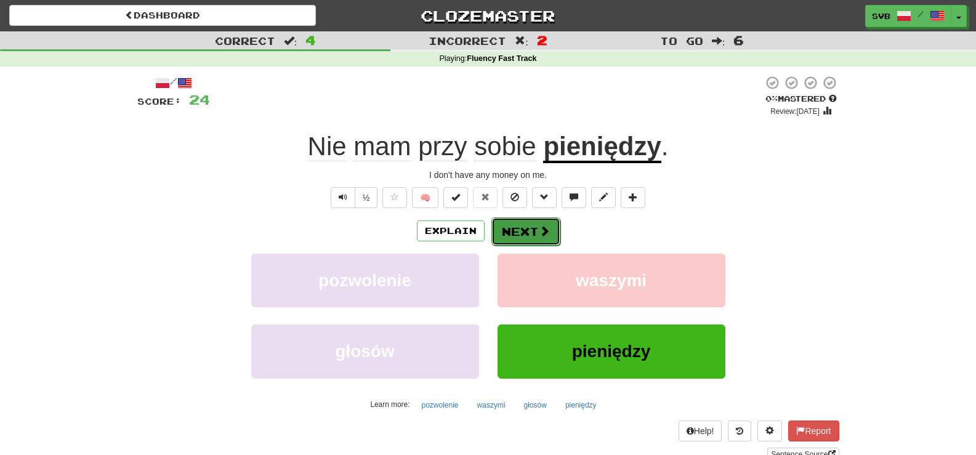
click at [522, 230] on button "Next" at bounding box center [525, 231] width 69 height 28
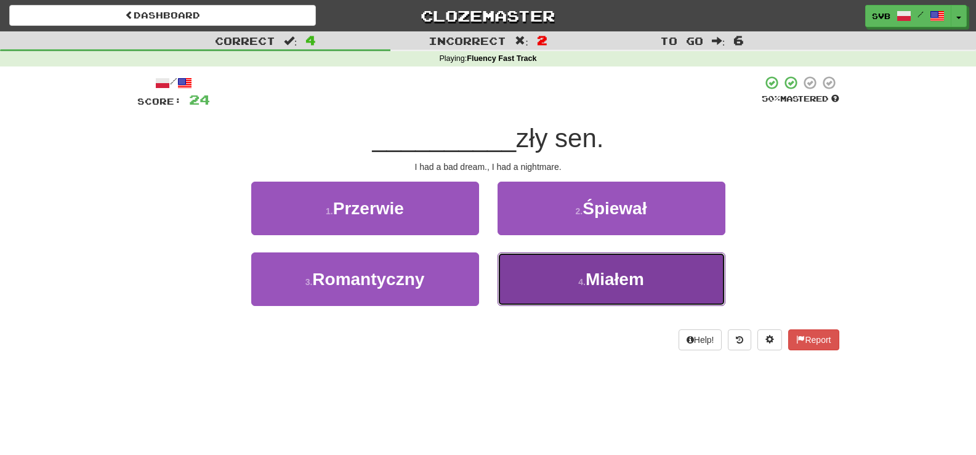
click at [599, 284] on span "Miałem" at bounding box center [615, 279] width 59 height 19
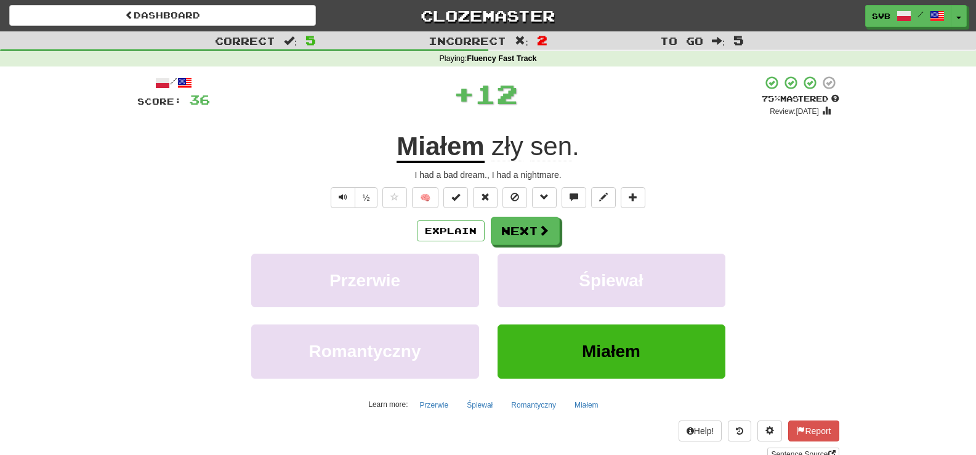
click at [416, 150] on u "Miałem" at bounding box center [440, 147] width 87 height 31
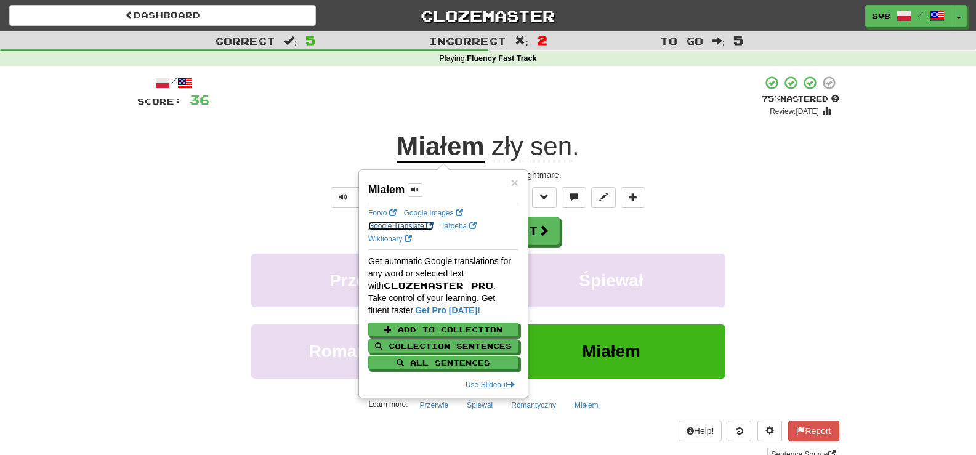
click at [397, 227] on link "Google Translate" at bounding box center [400, 226] width 65 height 9
click at [546, 146] on span "sen" at bounding box center [551, 147] width 42 height 30
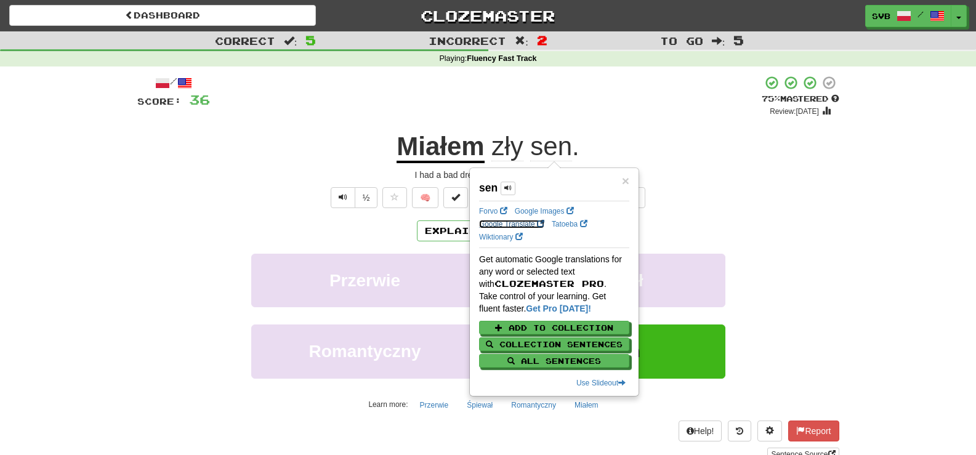
click at [491, 224] on link "Google Translate" at bounding box center [511, 224] width 65 height 9
drag, startPoint x: 347, startPoint y: 239, endPoint x: 349, endPoint y: 230, distance: 8.7
click at [348, 236] on div "Explain Next" at bounding box center [488, 231] width 702 height 28
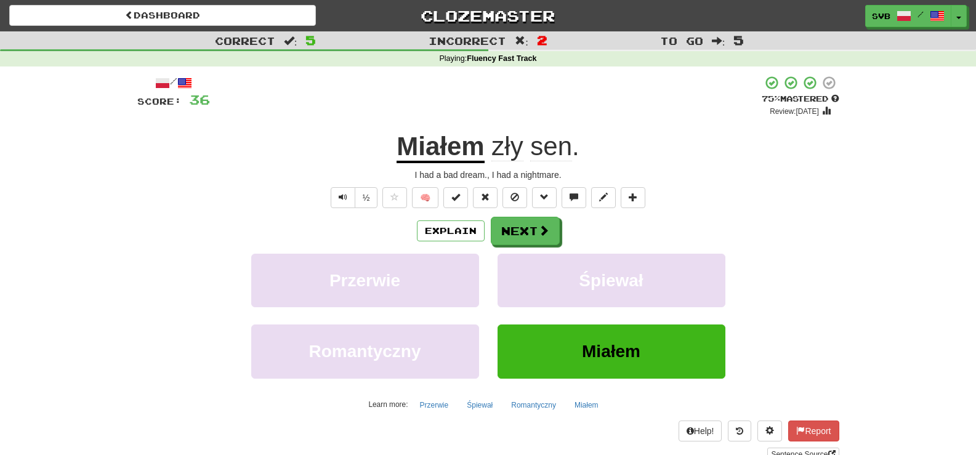
drag, startPoint x: 385, startPoint y: 143, endPoint x: 640, endPoint y: 169, distance: 256.9
click at [640, 169] on div "/ Score: 36 + 12 75 % Mastered Review: [DATE] [PERSON_NAME] . I had a bad dream…" at bounding box center [488, 268] width 702 height 386
click at [519, 234] on button "Next" at bounding box center [525, 231] width 69 height 28
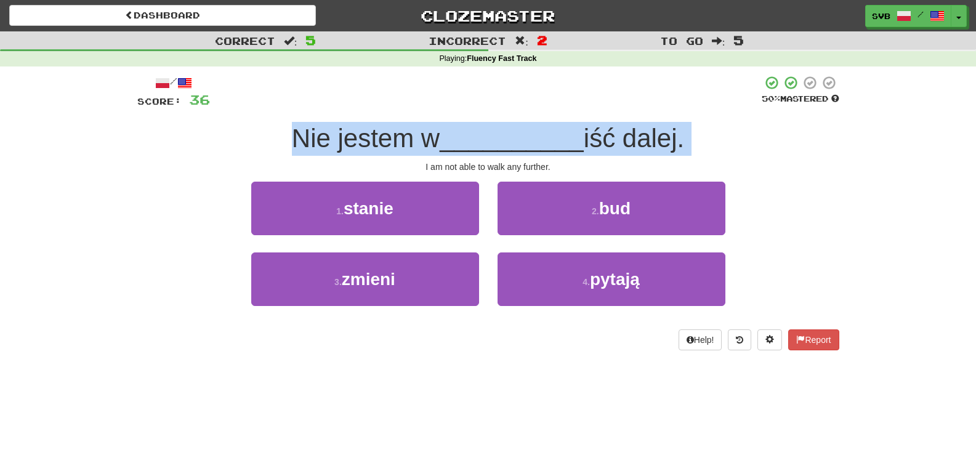
click at [312, 166] on div "I am not able to walk any further." at bounding box center [488, 167] width 702 height 12
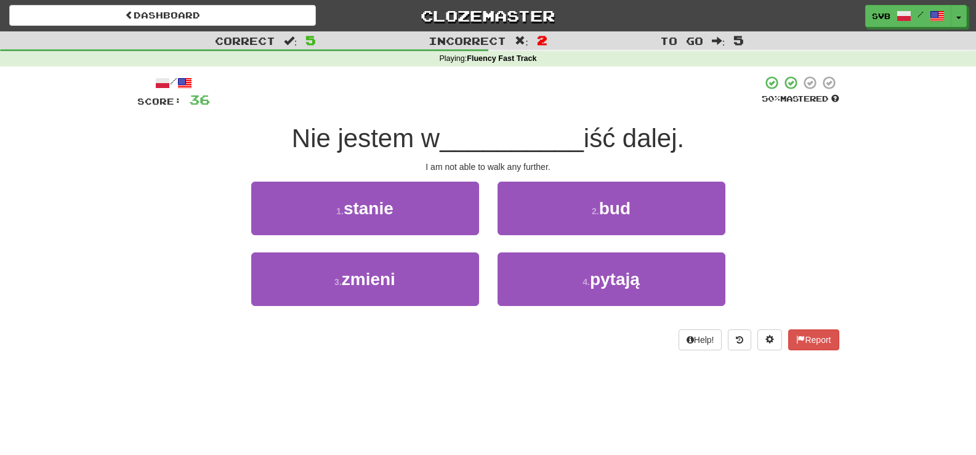
click at [398, 175] on div "/ Score: 36 50 % Mastered Nie jestem w __________ iść dalej. I am not able to w…" at bounding box center [488, 212] width 702 height 275
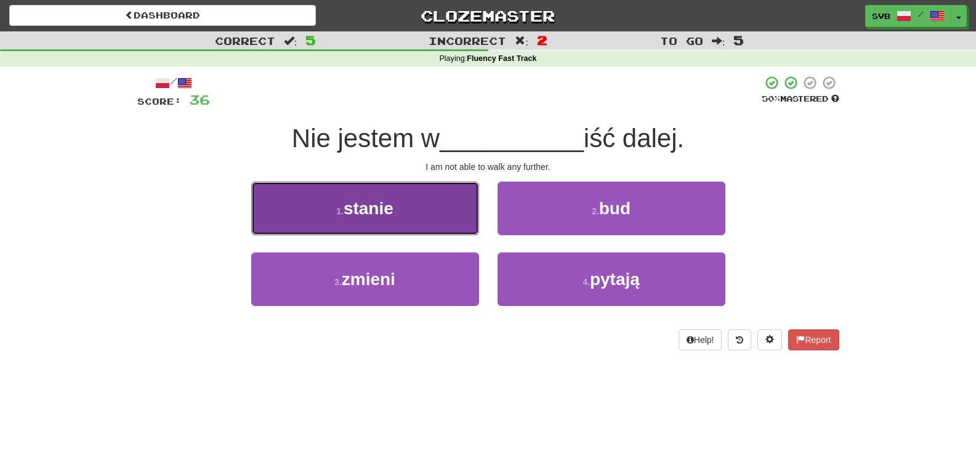
click at [396, 206] on button "1 . stanie" at bounding box center [365, 209] width 228 height 54
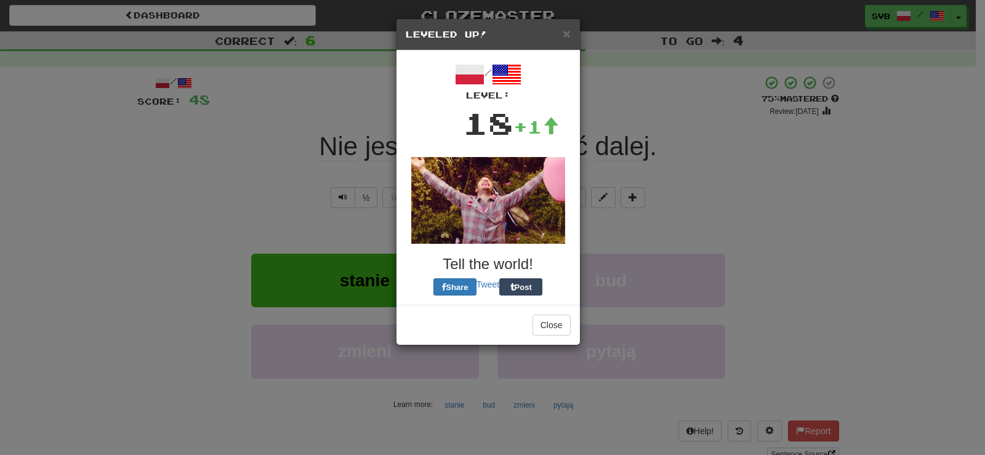
click at [270, 183] on div "× Leveled Up! / Level: 18 +1 Tell the world! Share Tweet Post Close" at bounding box center [492, 227] width 985 height 455
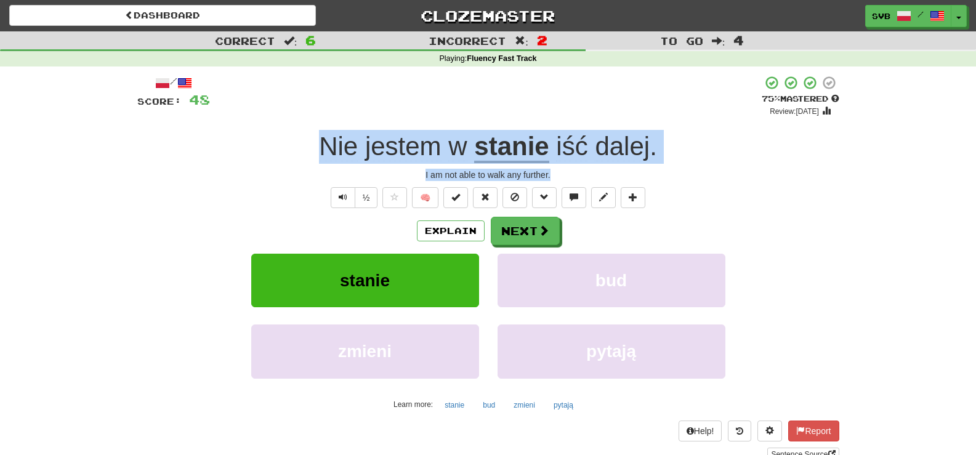
drag, startPoint x: 316, startPoint y: 145, endPoint x: 701, endPoint y: 175, distance: 386.0
click at [701, 175] on div "/ Score: 48 + 12 75 % Mastered Review: [DATE] jestem w stanie iść dalej . I am …" at bounding box center [488, 268] width 702 height 386
click at [514, 147] on u "stanie" at bounding box center [511, 147] width 75 height 31
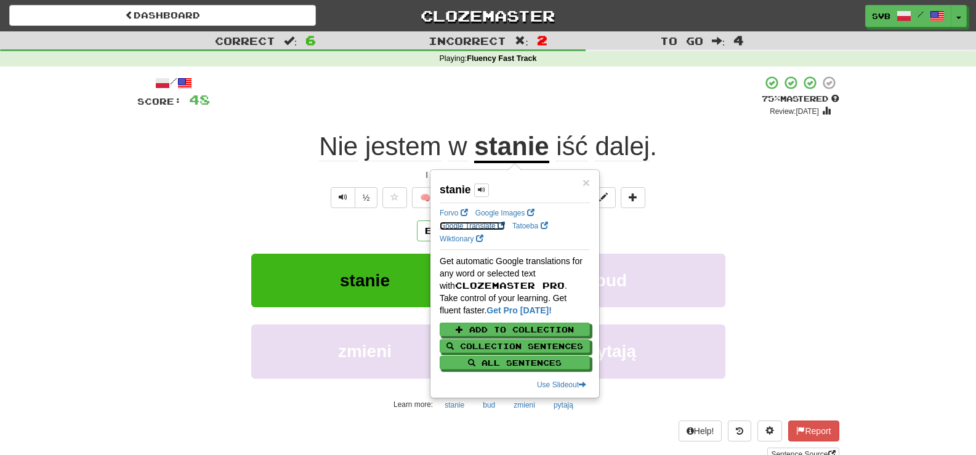
click at [462, 226] on link "Google Translate" at bounding box center [472, 226] width 65 height 9
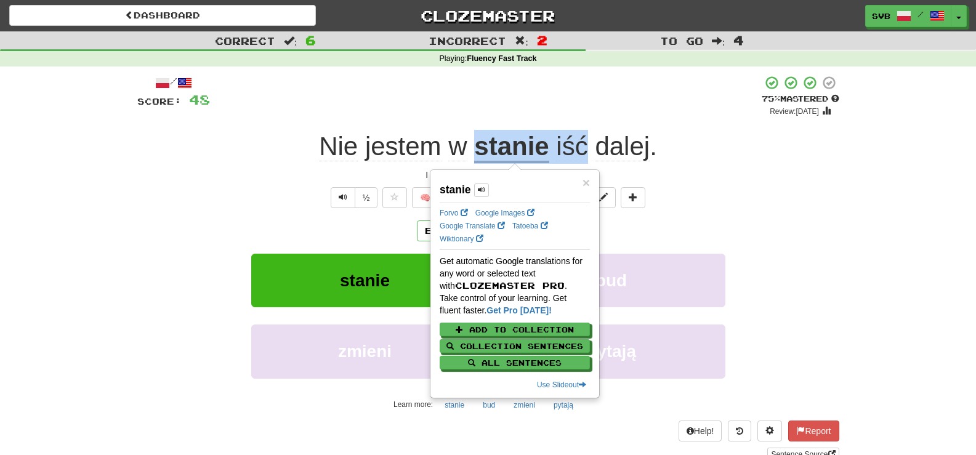
drag, startPoint x: 478, startPoint y: 147, endPoint x: 590, endPoint y: 143, distance: 112.1
click at [590, 143] on span "Nie jestem w stanie iść dalej ." at bounding box center [488, 147] width 338 height 31
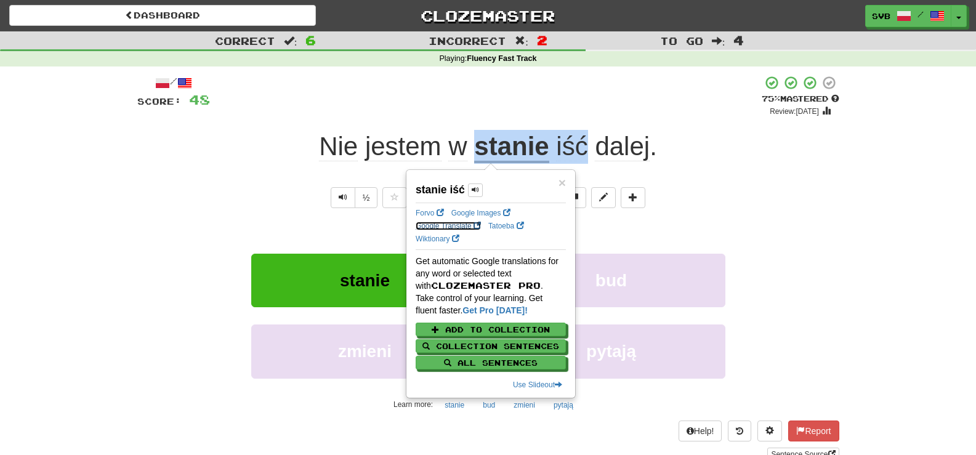
click at [469, 224] on link "Google Translate" at bounding box center [448, 226] width 65 height 9
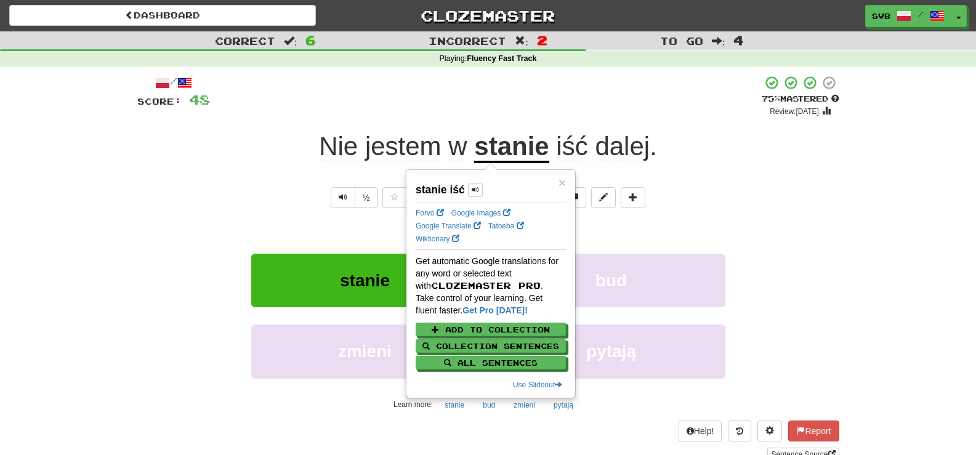
click at [252, 225] on div "Explain Next" at bounding box center [488, 231] width 702 height 28
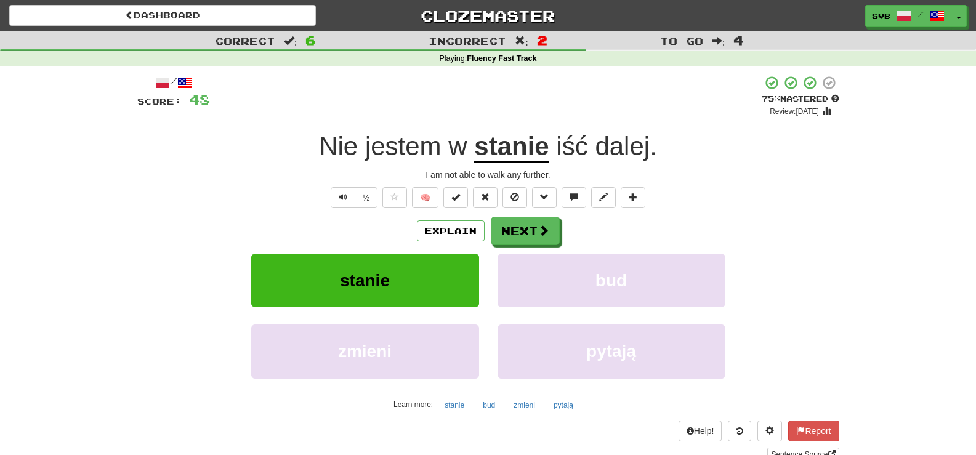
click at [620, 143] on span "dalej" at bounding box center [622, 147] width 55 height 30
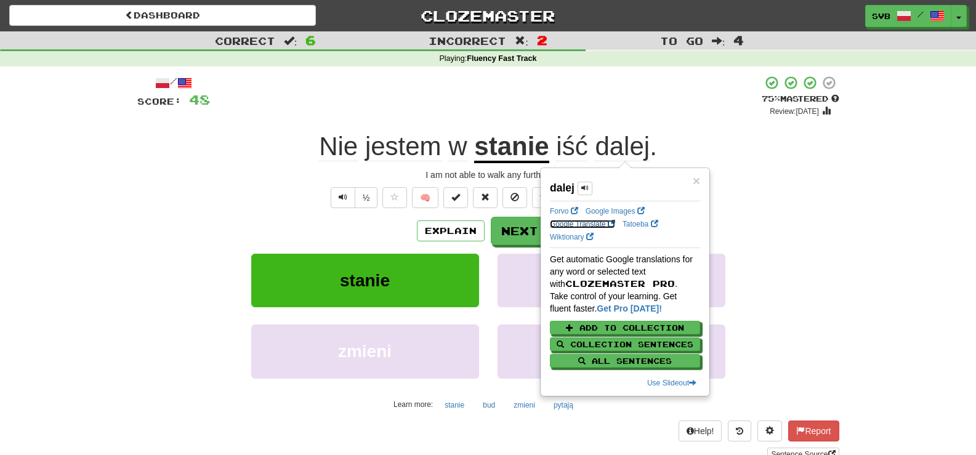
click at [578, 224] on link "Google Translate" at bounding box center [582, 224] width 65 height 9
click at [734, 204] on div "½ 🧠" at bounding box center [488, 197] width 702 height 21
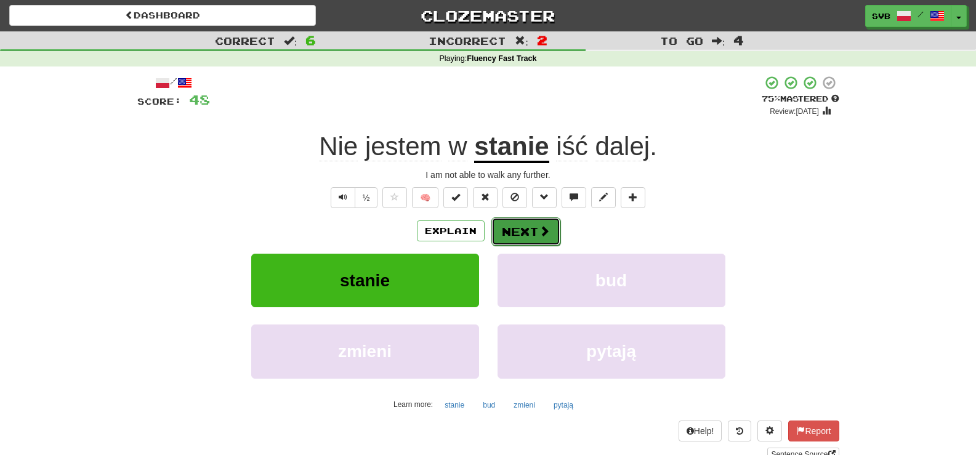
click at [543, 225] on span at bounding box center [544, 230] width 11 height 11
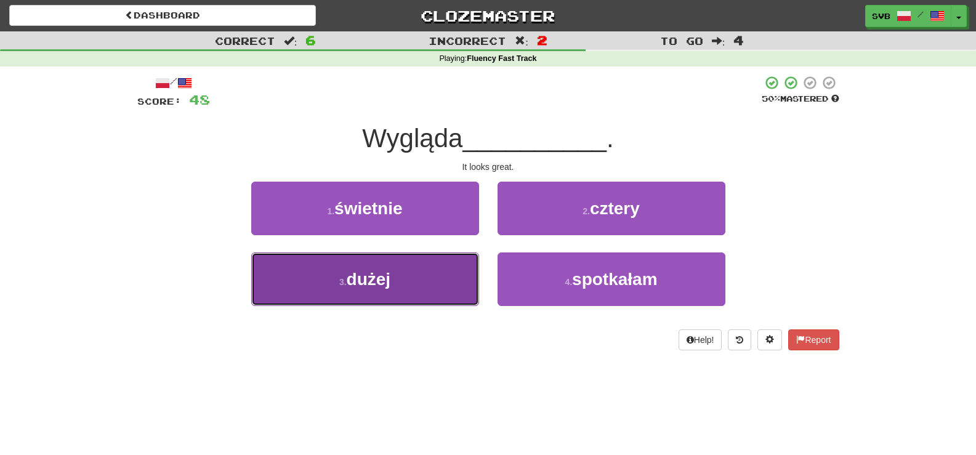
click at [389, 283] on span "dużej" at bounding box center [369, 279] width 44 height 19
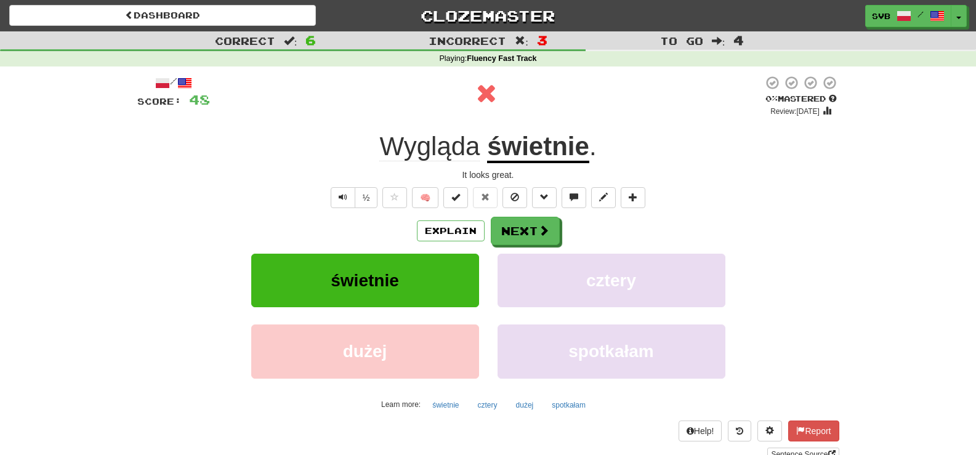
click at [370, 149] on div "Wygląda świetnie ." at bounding box center [488, 147] width 702 height 34
click at [522, 150] on u "świetnie" at bounding box center [538, 147] width 102 height 31
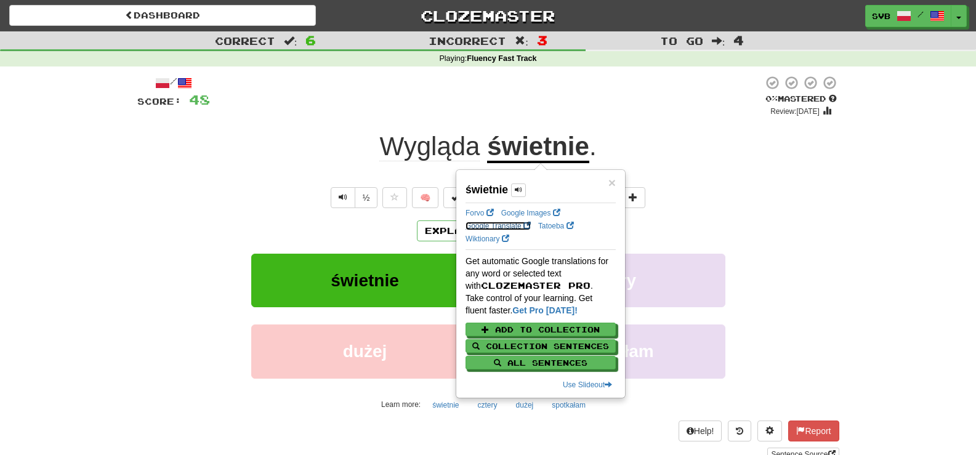
click at [503, 225] on link "Google Translate" at bounding box center [498, 226] width 65 height 9
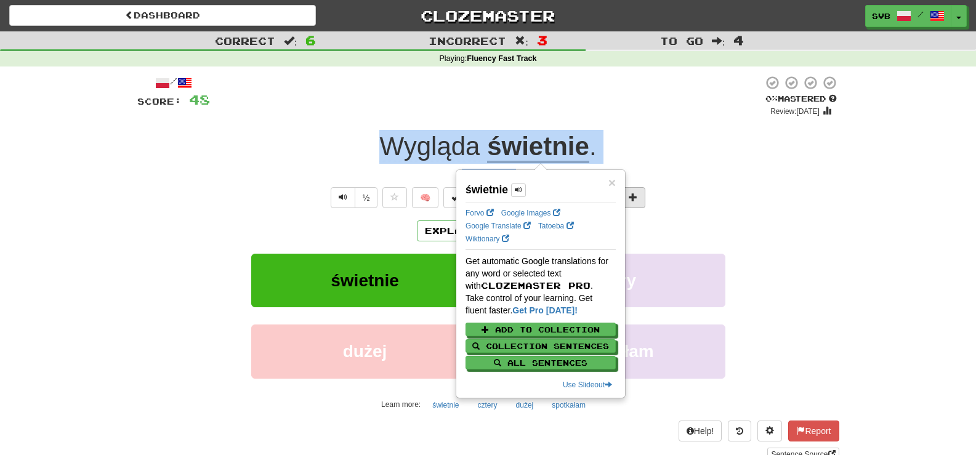
drag, startPoint x: 376, startPoint y: 148, endPoint x: 644, endPoint y: 187, distance: 271.3
click at [644, 187] on div "/ Score: 48 0 % Mastered Review: [DATE] Wygląda świetnie . It looks great. ½ 🧠 …" at bounding box center [488, 268] width 702 height 386
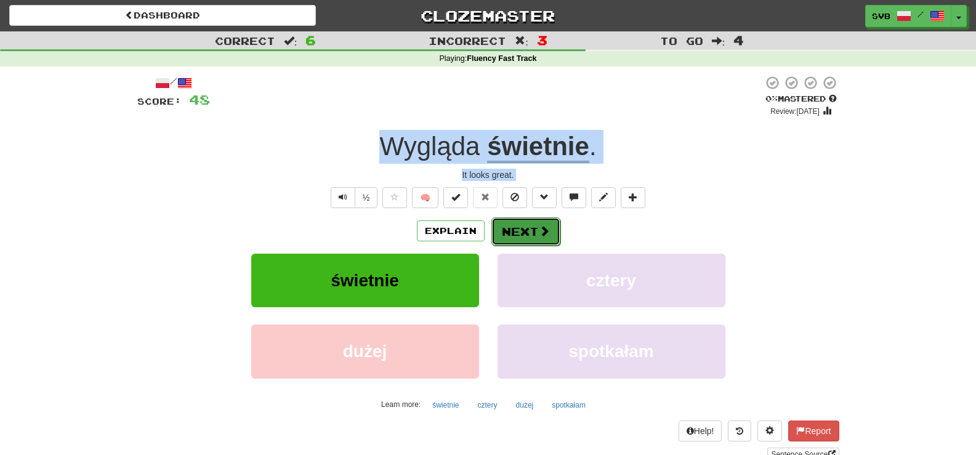
click at [530, 233] on button "Next" at bounding box center [525, 231] width 69 height 28
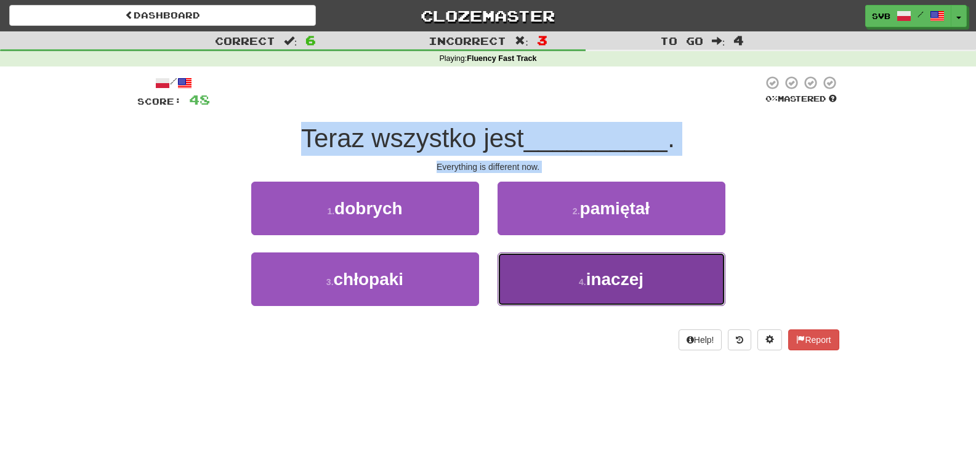
click at [612, 278] on span "inaczej" at bounding box center [614, 279] width 57 height 19
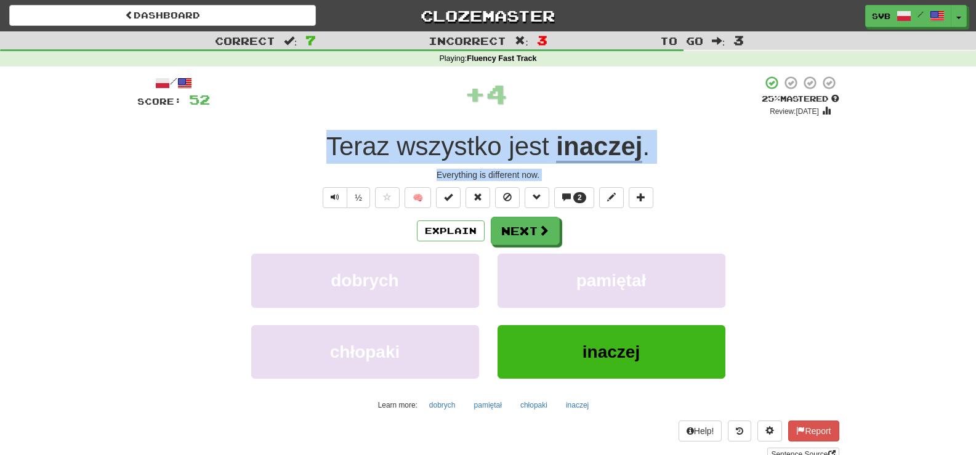
click at [290, 173] on div "Everything is different now." at bounding box center [488, 175] width 702 height 12
drag, startPoint x: 325, startPoint y: 134, endPoint x: 671, endPoint y: 174, distance: 348.5
click at [671, 174] on div "/ Score: 52 + 4 25 % Mastered Review: [DATE] Teraz wszystko jest inaczej . Ever…" at bounding box center [488, 268] width 702 height 386
click at [360, 144] on span "Teraz" at bounding box center [357, 147] width 63 height 30
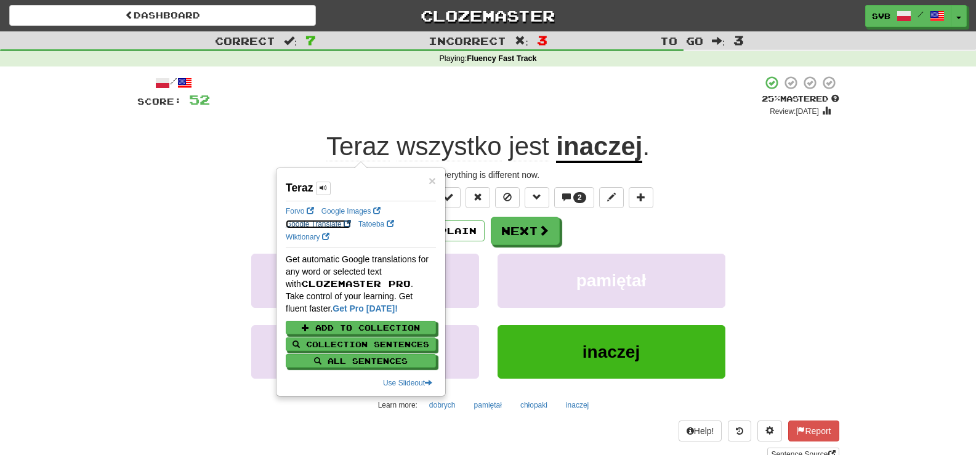
click at [304, 225] on link "Google Translate" at bounding box center [318, 224] width 65 height 9
click at [613, 145] on u "inaczej" at bounding box center [599, 147] width 86 height 31
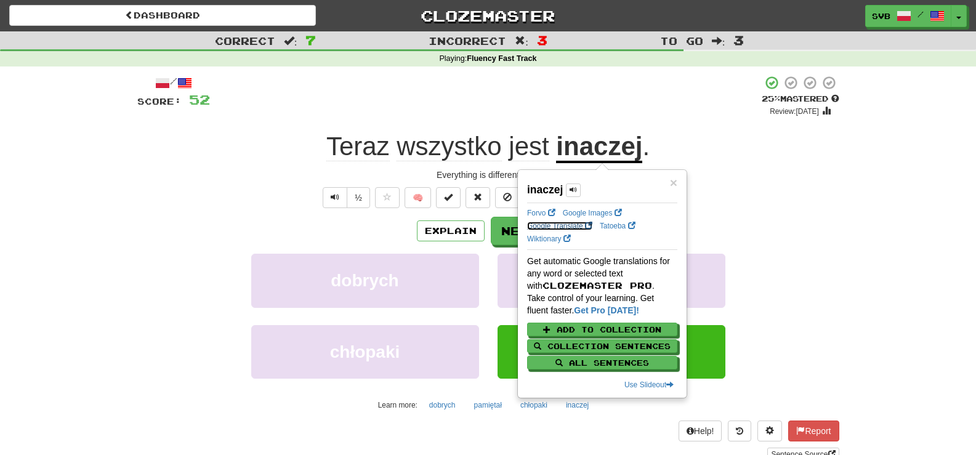
click at [550, 225] on link "Google Translate" at bounding box center [559, 226] width 65 height 9
click at [252, 230] on div "Explain Next" at bounding box center [488, 231] width 702 height 28
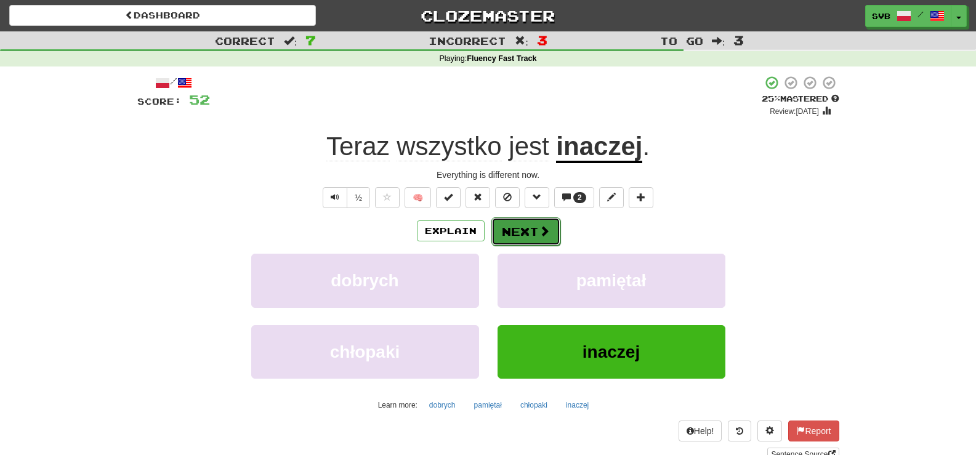
click at [542, 228] on span at bounding box center [544, 230] width 11 height 11
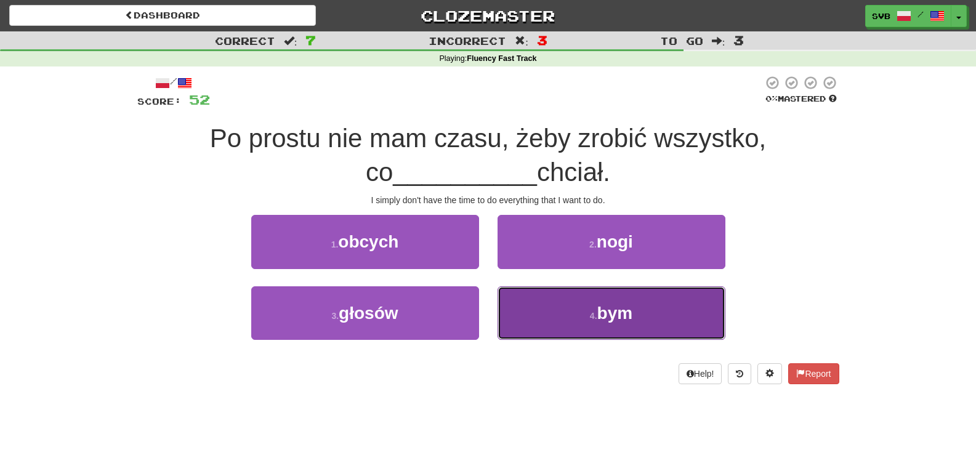
click at [615, 318] on span "bym" at bounding box center [615, 313] width 36 height 19
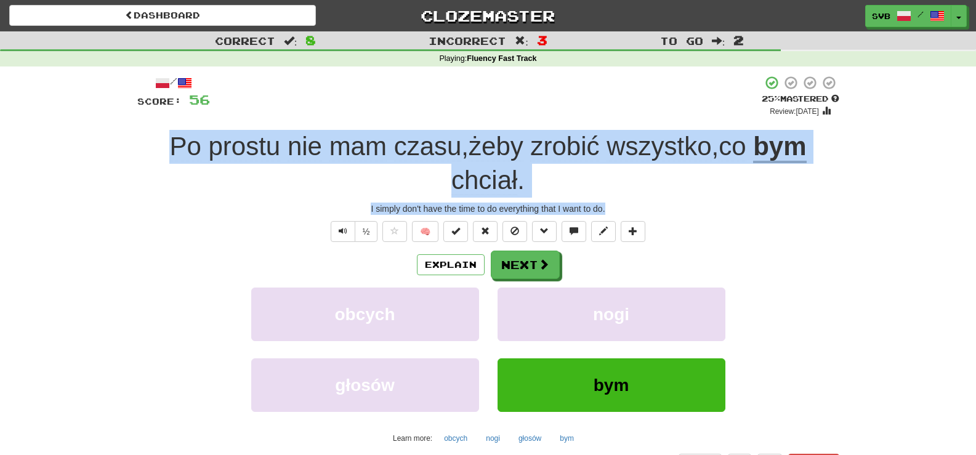
drag, startPoint x: 155, startPoint y: 141, endPoint x: 658, endPoint y: 211, distance: 508.6
click at [658, 211] on div "/ Score: 56 + 4 25 % Mastered Review: [DATE] prostu nie mam czasu , żeby zrobić…" at bounding box center [488, 284] width 702 height 419
click at [540, 265] on span at bounding box center [544, 264] width 11 height 11
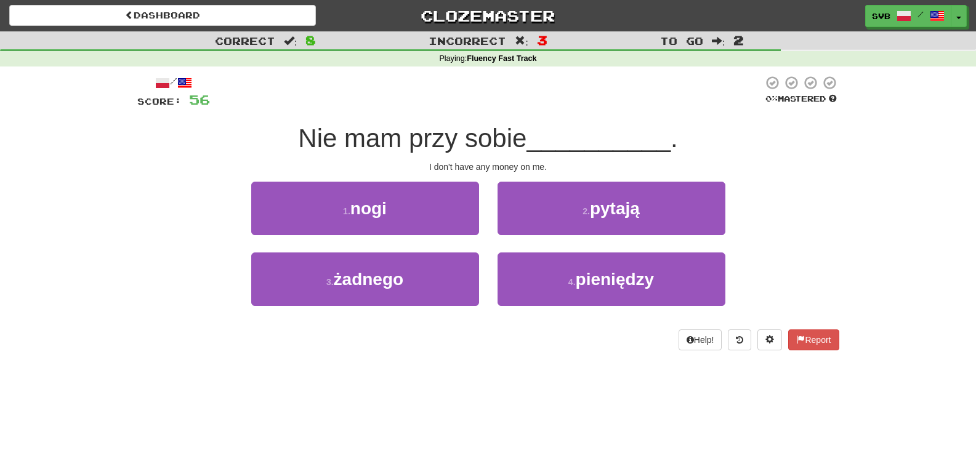
click at [573, 164] on div "I don't have any money on me." at bounding box center [488, 167] width 702 height 12
click at [543, 138] on span "__________" at bounding box center [599, 138] width 144 height 29
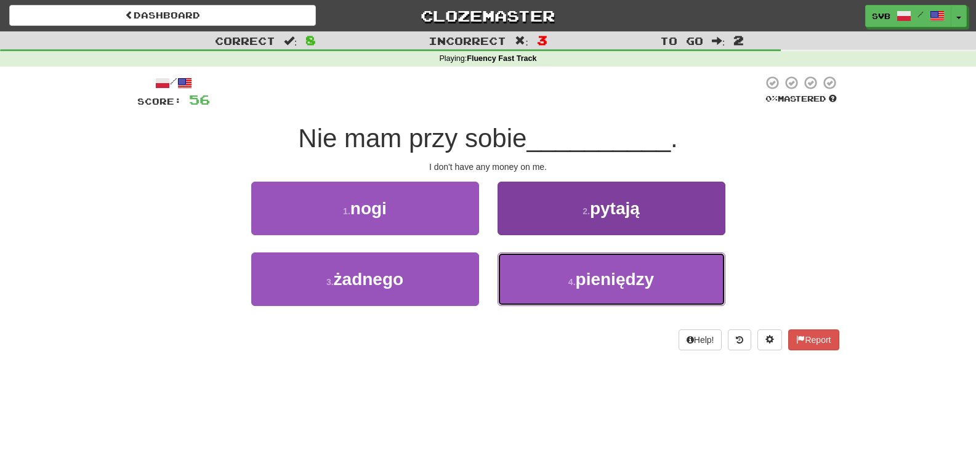
click at [624, 285] on span "pieniędzy" at bounding box center [615, 279] width 79 height 19
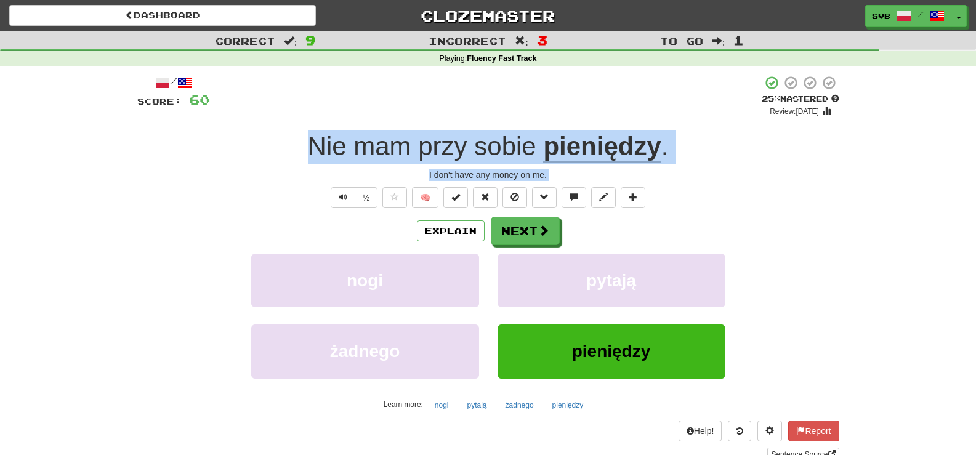
drag, startPoint x: 296, startPoint y: 150, endPoint x: 680, endPoint y: 182, distance: 385.7
click at [680, 182] on div "/ Score: 60 + 4 25 % Mastered Review: [DATE] mam przy sobie pieniędzy . I don't…" at bounding box center [488, 268] width 702 height 386
click at [531, 228] on button "Next" at bounding box center [525, 231] width 69 height 28
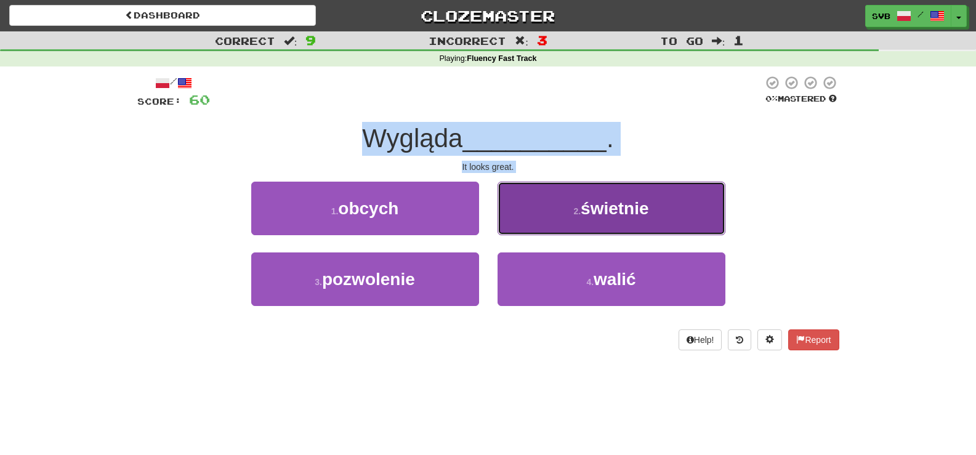
click at [603, 208] on span "świetnie" at bounding box center [615, 208] width 68 height 19
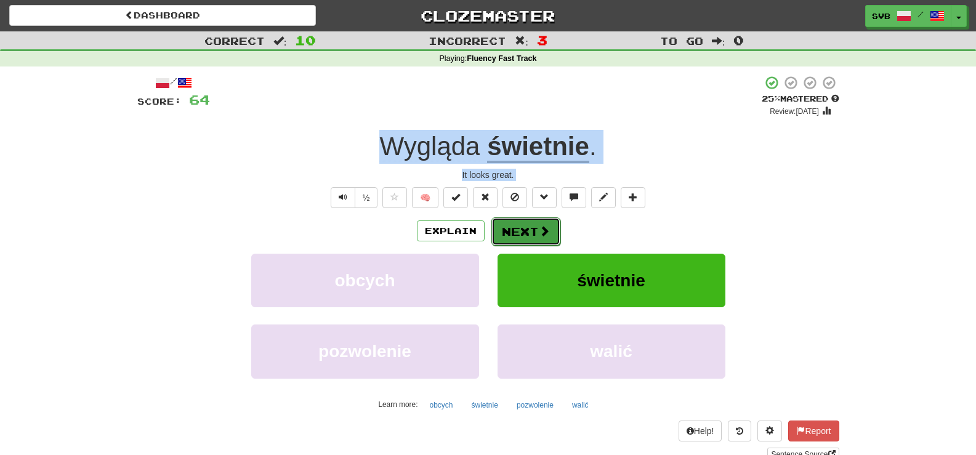
click at [535, 230] on button "Next" at bounding box center [525, 231] width 69 height 28
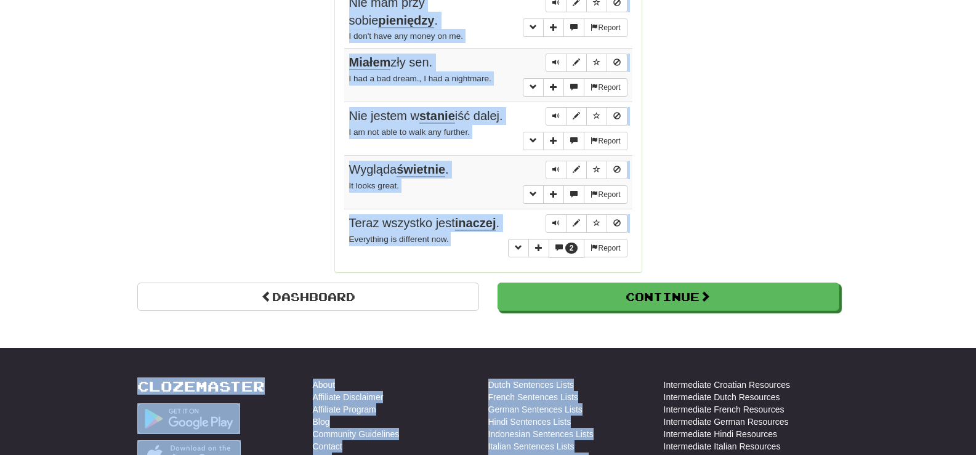
scroll to position [1210, 0]
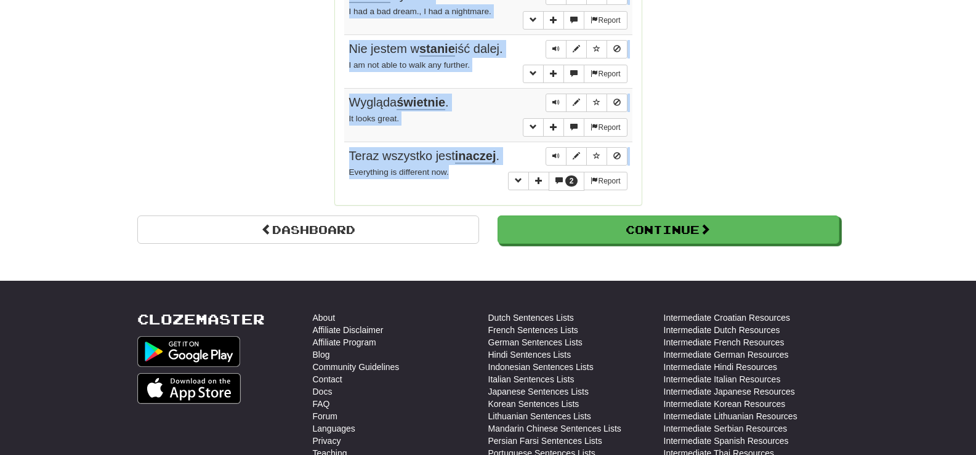
drag, startPoint x: 411, startPoint y: 198, endPoint x: 500, endPoint y: 198, distance: 89.3
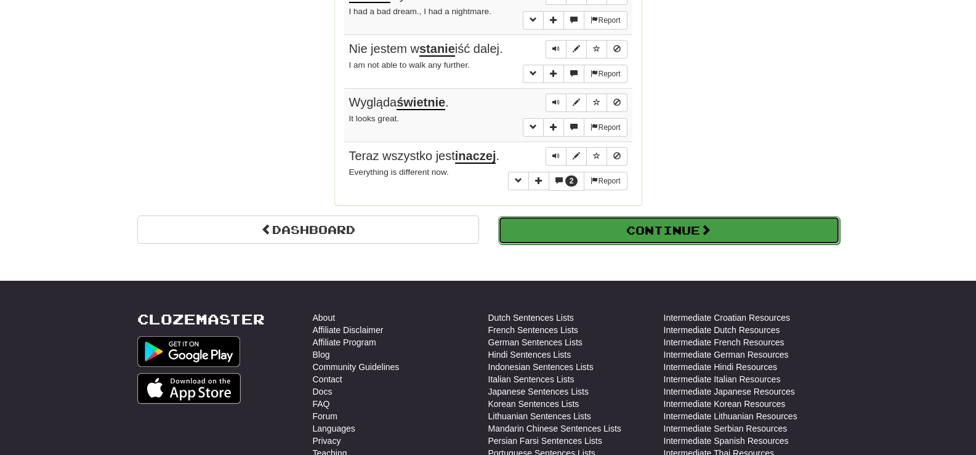
click at [590, 230] on button "Continue" at bounding box center [669, 230] width 342 height 28
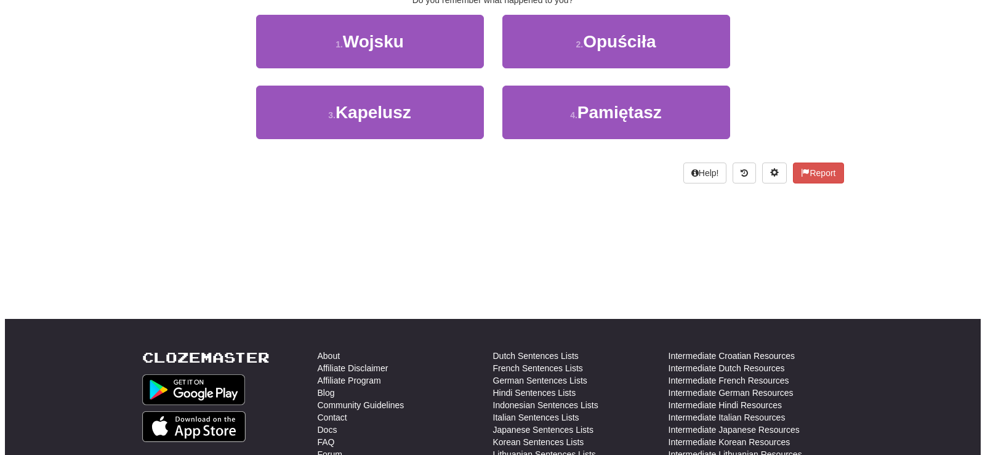
scroll to position [0, 0]
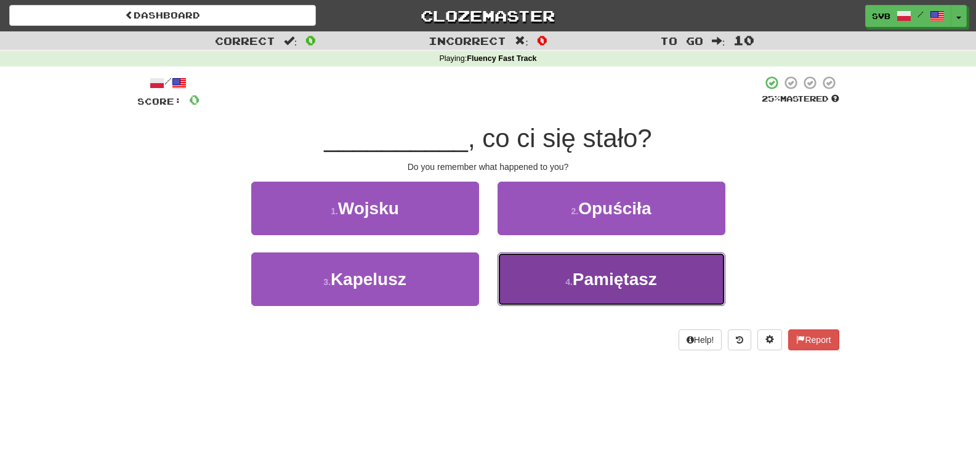
click at [604, 283] on span "Pamiętasz" at bounding box center [615, 279] width 84 height 19
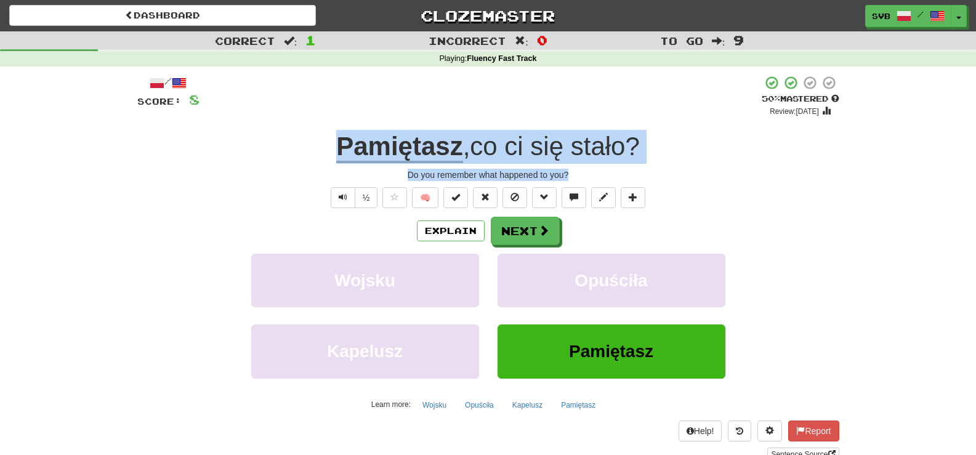
drag, startPoint x: 320, startPoint y: 148, endPoint x: 662, endPoint y: 179, distance: 343.8
click at [662, 179] on div "/ Score: 8 + 8 50 % Mastered Review: [DATE] Pamiętasz , co ci się stało ? Do yo…" at bounding box center [488, 268] width 702 height 386
click at [581, 168] on div "/ Score: 8 + 8 50 % Mastered Review: [DATE] Pamiętasz , co ci się stało ? Do yo…" at bounding box center [488, 268] width 702 height 386
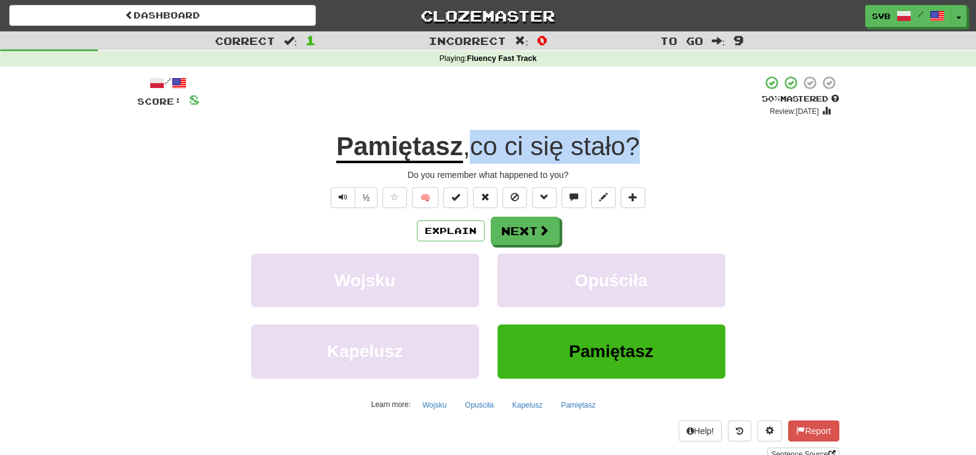
drag, startPoint x: 477, startPoint y: 147, endPoint x: 655, endPoint y: 142, distance: 178.6
click at [655, 142] on div "Pamiętasz , co ci się stało ?" at bounding box center [488, 147] width 702 height 34
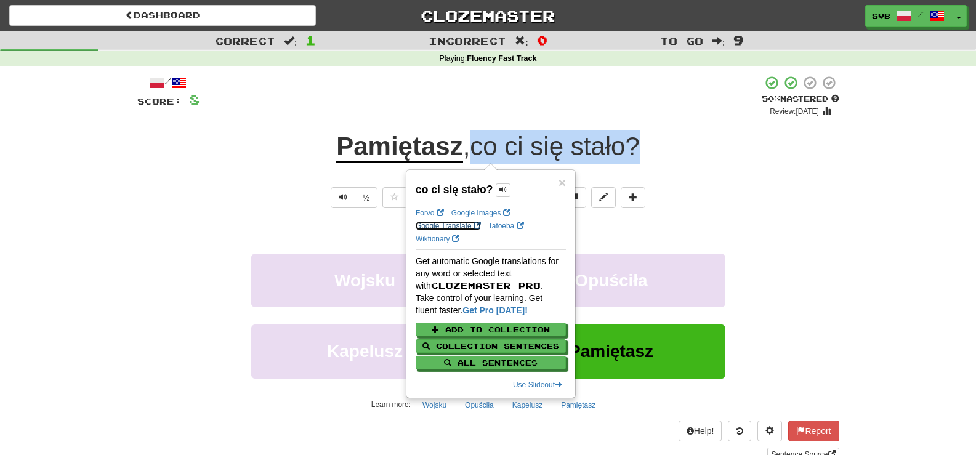
click at [448, 224] on link "Google Translate" at bounding box center [448, 226] width 65 height 9
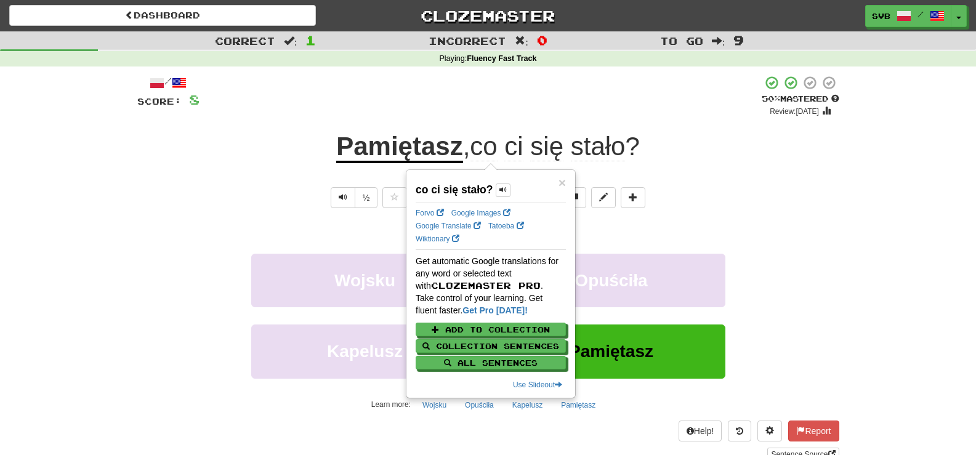
click at [310, 155] on div "Pamiętasz , co ci się stało ?" at bounding box center [488, 147] width 702 height 34
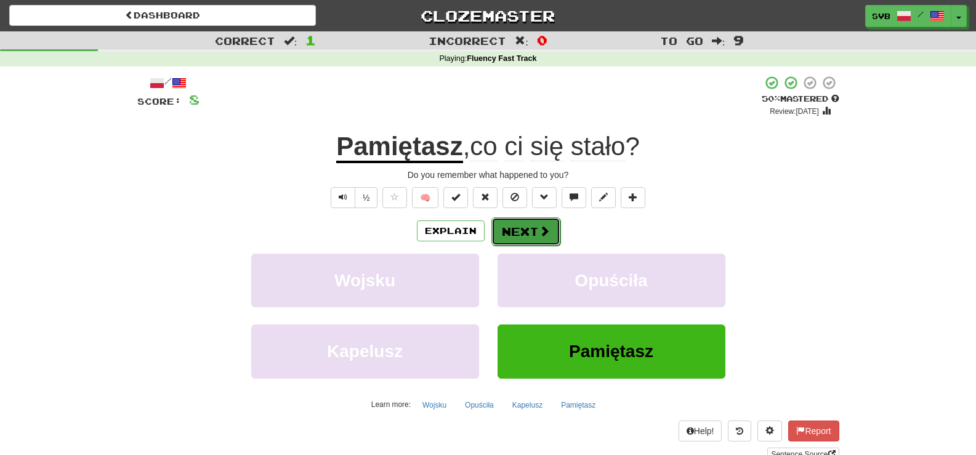
click at [546, 229] on span at bounding box center [544, 230] width 11 height 11
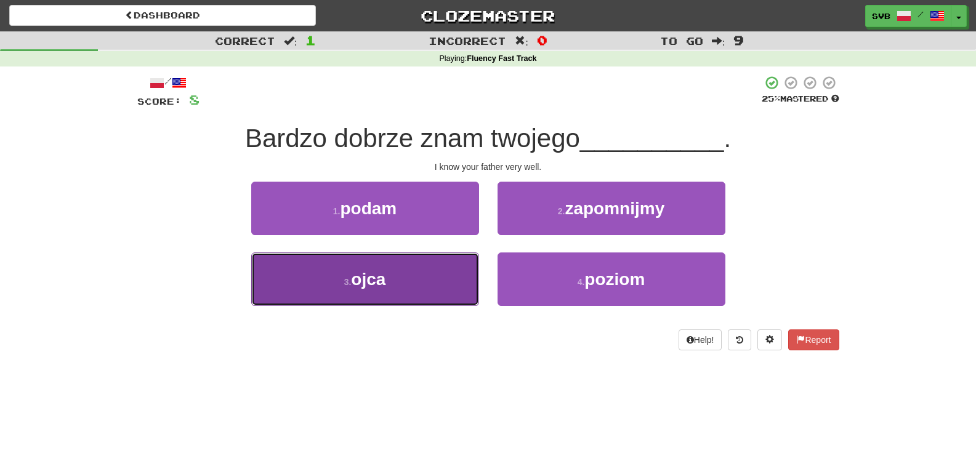
click at [387, 282] on button "3 . ojca" at bounding box center [365, 279] width 228 height 54
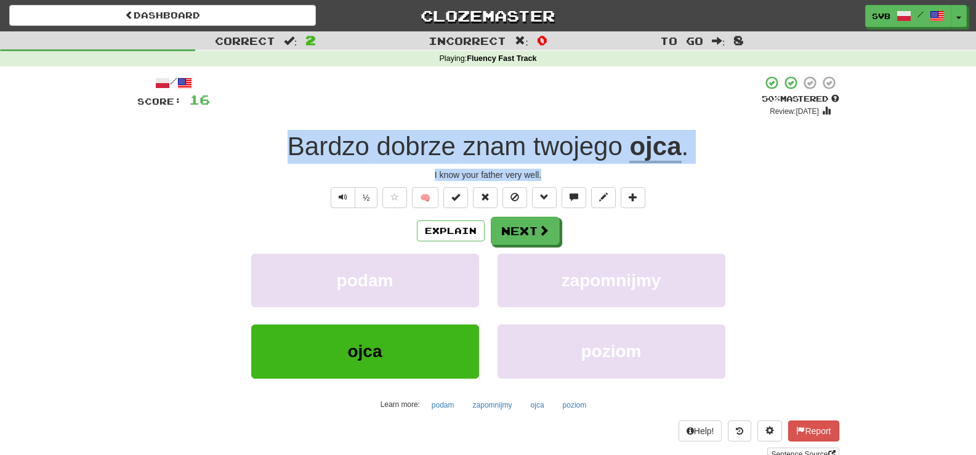
drag, startPoint x: 280, startPoint y: 150, endPoint x: 703, endPoint y: 171, distance: 423.6
click at [701, 172] on div "/ Score: 16 + 8 50 % Mastered Review: [DATE] Bardzo dobrze znam twojego ojca . …" at bounding box center [488, 268] width 702 height 386
click at [521, 232] on button "Next" at bounding box center [525, 231] width 69 height 28
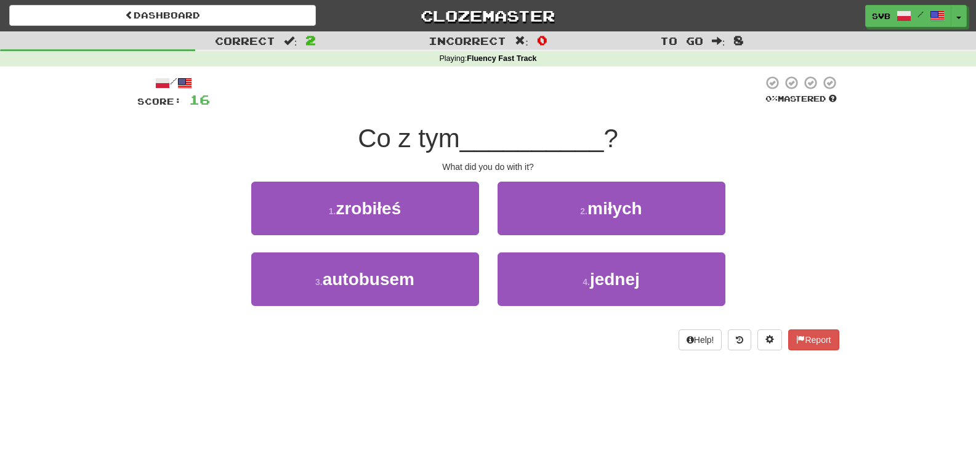
click at [560, 161] on div "What did you do with it?" at bounding box center [488, 167] width 702 height 12
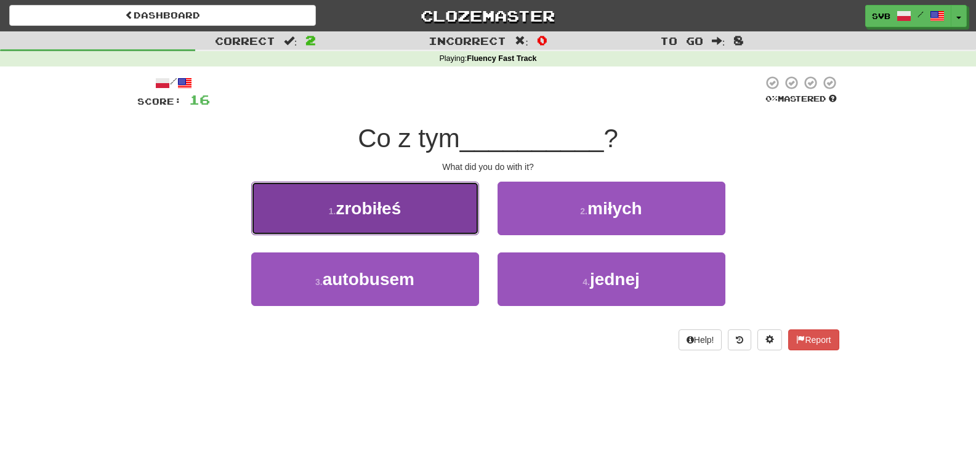
click at [365, 209] on span "zrobiłeś" at bounding box center [368, 208] width 65 height 19
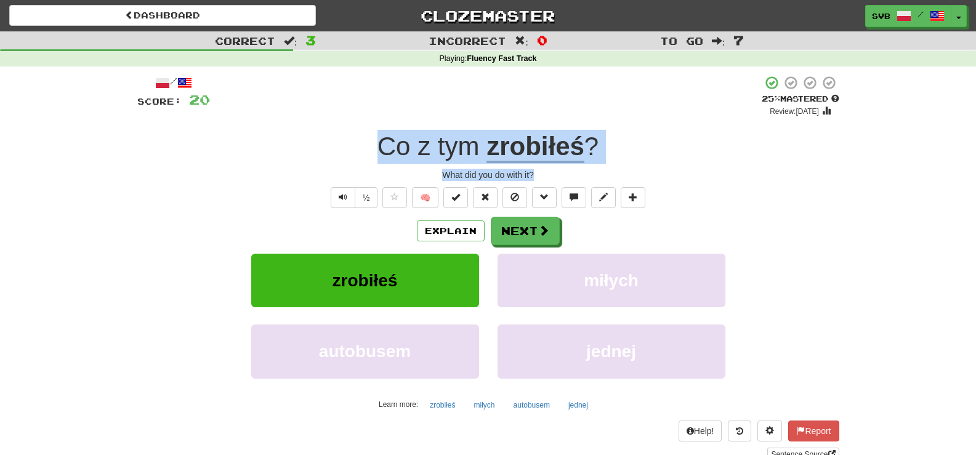
drag, startPoint x: 375, startPoint y: 142, endPoint x: 653, endPoint y: 169, distance: 279.6
click at [653, 169] on div "/ Score: 20 + 4 25 % Mastered Review: [DATE] Co z tym zrobiłeś ? What did you d…" at bounding box center [488, 268] width 702 height 386
click at [558, 143] on u "zrobiłeś" at bounding box center [535, 147] width 98 height 31
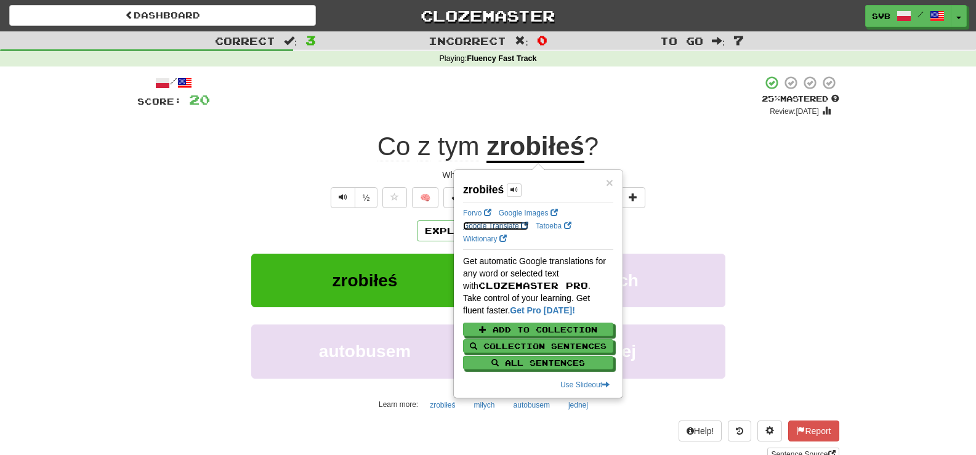
click at [481, 224] on link "Google Translate" at bounding box center [495, 226] width 65 height 9
click at [634, 124] on div "/ Score: 20 + 4 25 % Mastered Review: [DATE] Co z tym zrobiłeś ? What did you d…" at bounding box center [488, 268] width 702 height 386
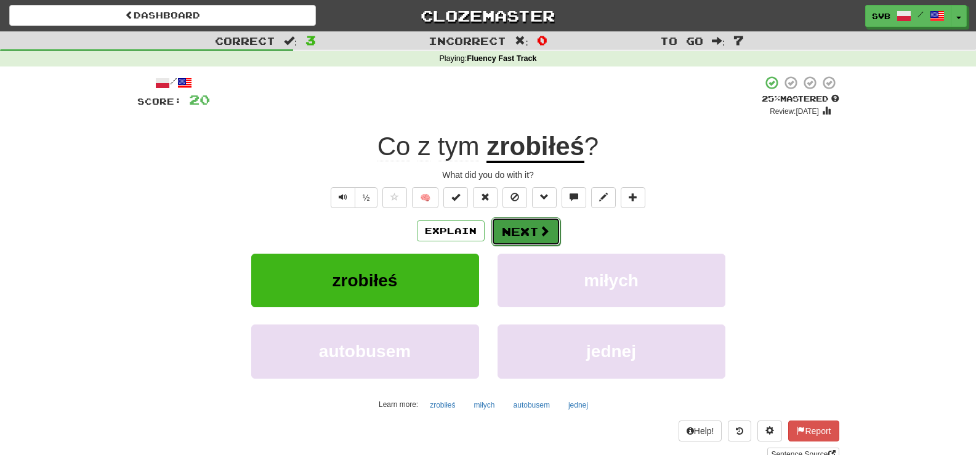
click at [539, 233] on span at bounding box center [544, 230] width 11 height 11
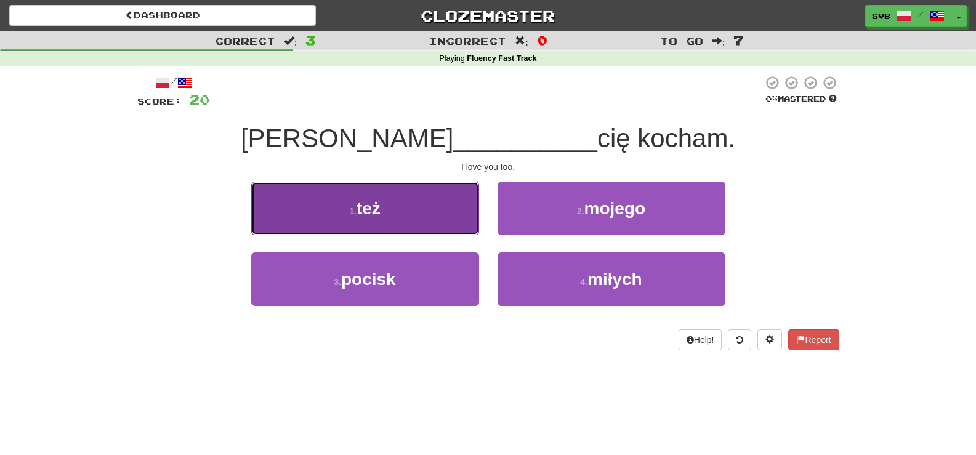
click at [399, 217] on button "1 . też" at bounding box center [365, 209] width 228 height 54
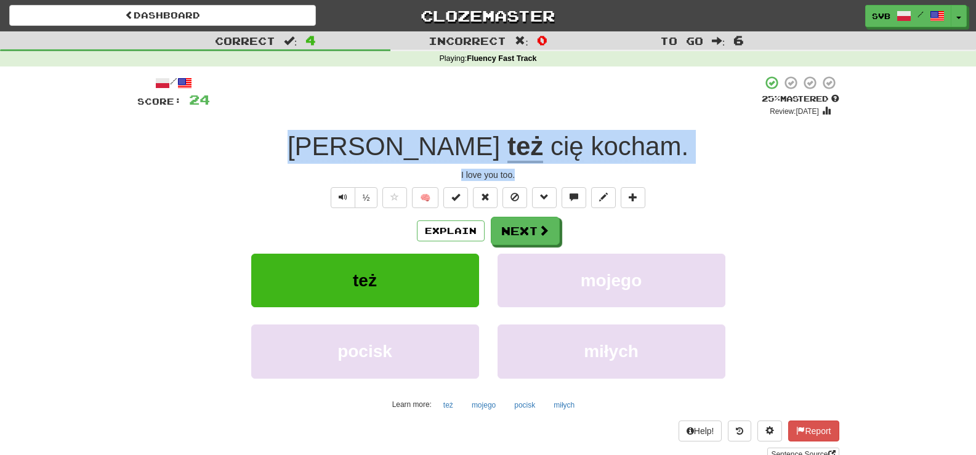
drag, startPoint x: 374, startPoint y: 147, endPoint x: 646, endPoint y: 174, distance: 273.6
click at [646, 174] on div "/ Score: 24 + 4 25 % Mastered Review: [DATE] Ja też cię kocham . I love you too…" at bounding box center [488, 268] width 702 height 386
click at [507, 153] on u "też" at bounding box center [525, 147] width 36 height 31
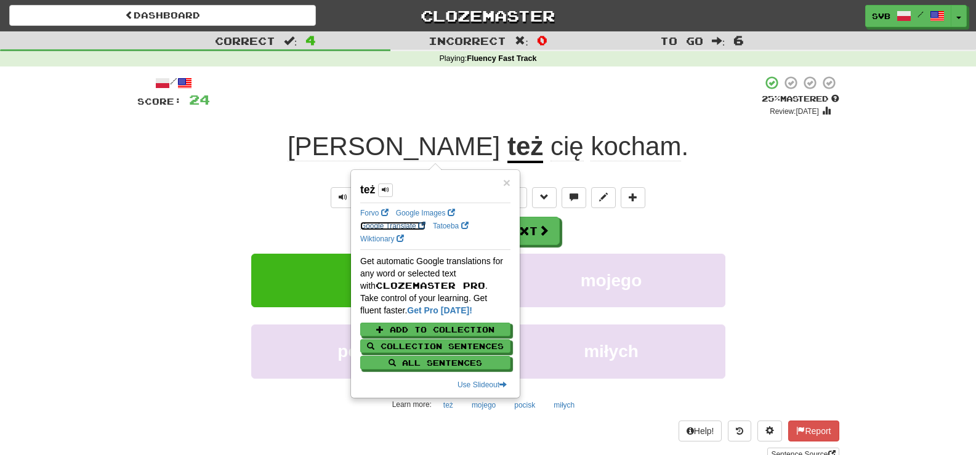
click at [368, 225] on link "Google Translate" at bounding box center [392, 226] width 65 height 9
click at [701, 162] on div "Ja też cię kocham ." at bounding box center [488, 147] width 702 height 34
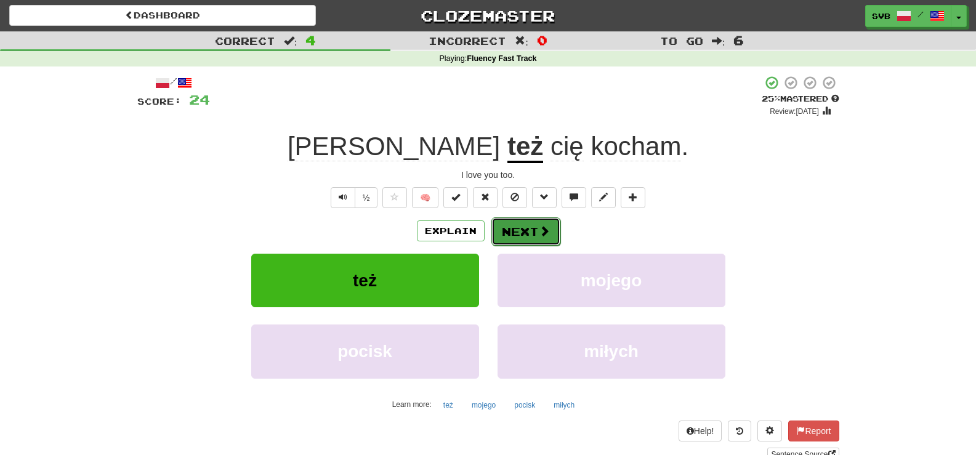
click at [544, 233] on span at bounding box center [544, 230] width 11 height 11
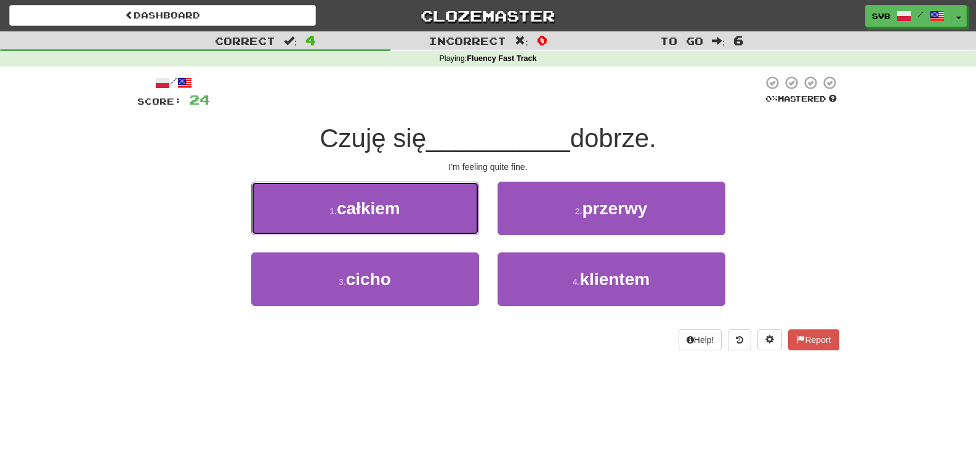
click at [400, 211] on span "całkiem" at bounding box center [368, 208] width 63 height 19
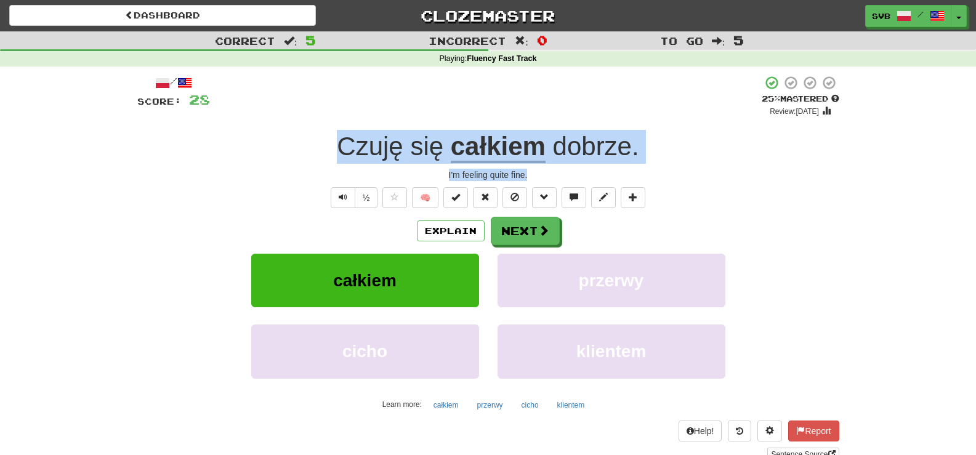
drag, startPoint x: 333, startPoint y: 146, endPoint x: 682, endPoint y: 166, distance: 349.1
click at [682, 166] on div "/ Score: 28 + 4 25 % Mastered Review: [DATE] Czuję się całkiem dobrze . I'm fee…" at bounding box center [488, 268] width 702 height 386
click at [672, 164] on div "/ Score: 28 + 4 25 % Mastered Review: [DATE] Czuję się całkiem dobrze . I'm fee…" at bounding box center [488, 268] width 702 height 386
drag, startPoint x: 331, startPoint y: 145, endPoint x: 696, endPoint y: 182, distance: 367.1
click at [696, 182] on div "/ Score: 28 + 4 25 % Mastered Review: [DATE] Czuję się całkiem dobrze . I'm fee…" at bounding box center [488, 268] width 702 height 386
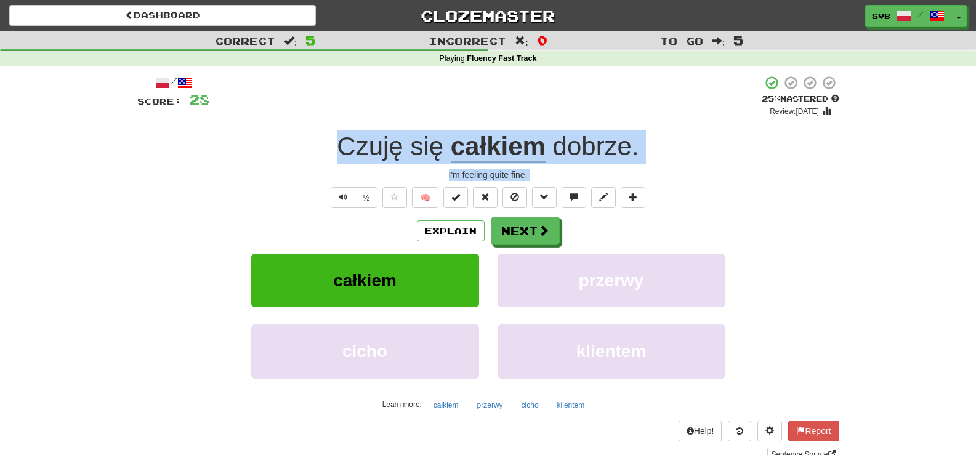
click at [289, 211] on div "/ Score: 28 + 4 25 % Mastered Review: [DATE] Czuję się całkiem dobrze . I'm fee…" at bounding box center [488, 268] width 702 height 386
click at [360, 148] on span "Czuję" at bounding box center [370, 147] width 66 height 30
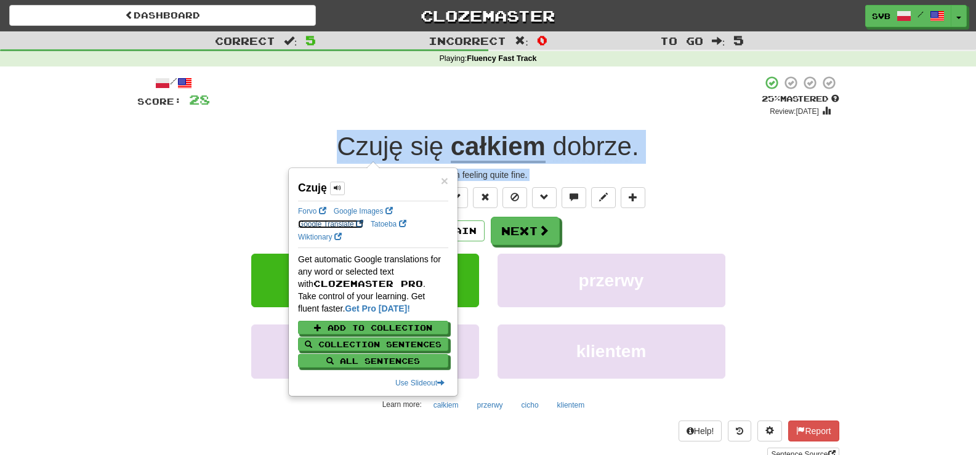
click at [312, 226] on link "Google Translate" at bounding box center [330, 224] width 65 height 9
click at [244, 172] on div "I'm feeling quite fine." at bounding box center [488, 175] width 702 height 12
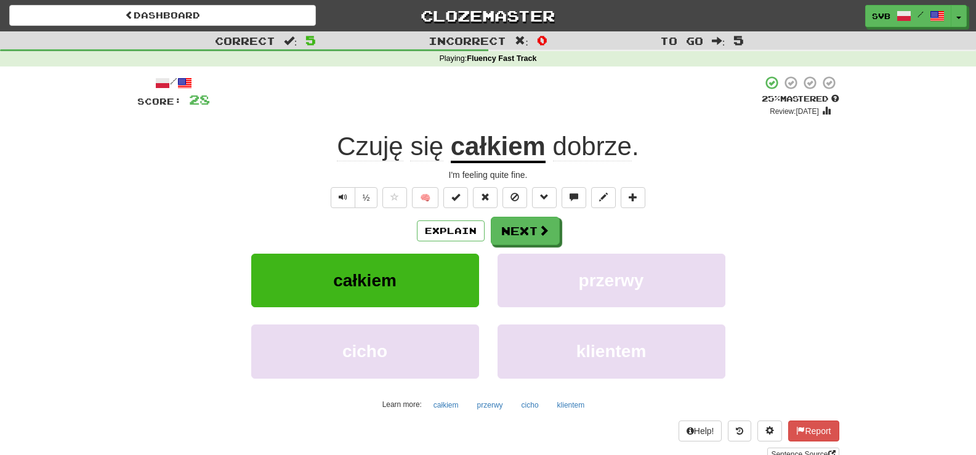
click at [495, 142] on u "całkiem" at bounding box center [498, 147] width 95 height 31
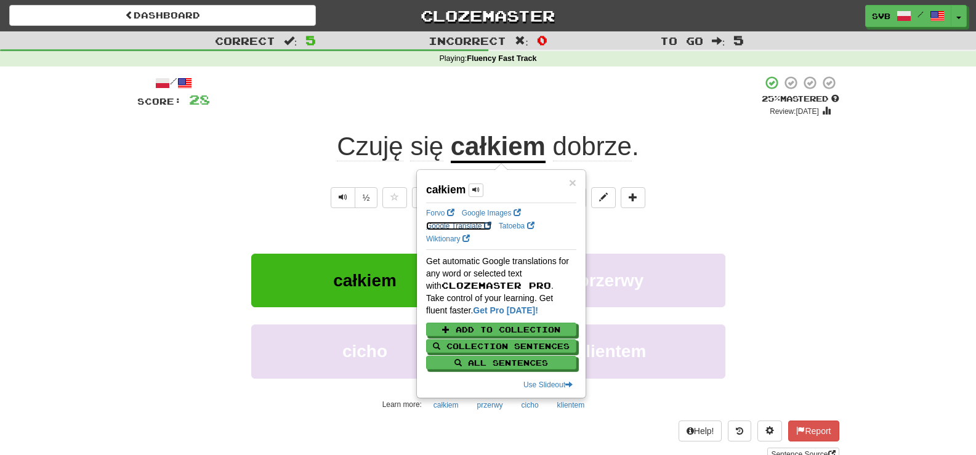
click at [456, 227] on link "Google Translate" at bounding box center [458, 226] width 65 height 9
click at [205, 194] on div "½ 🧠" at bounding box center [488, 197] width 702 height 21
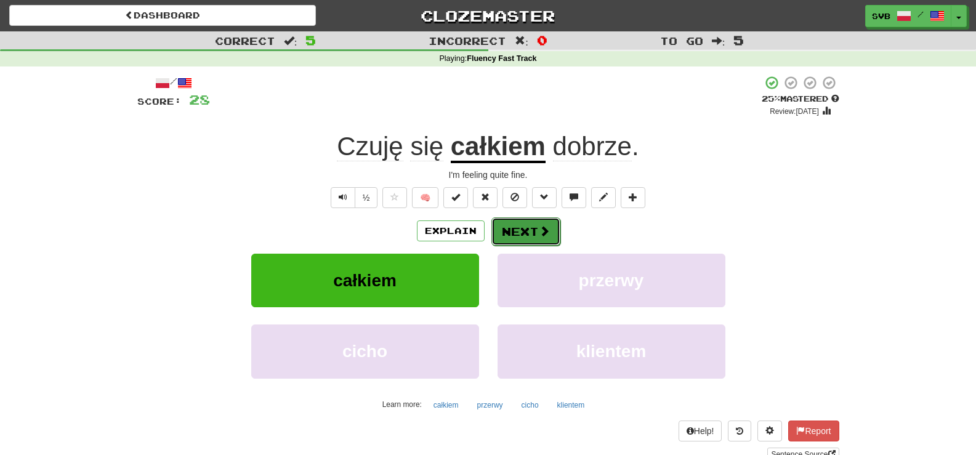
click at [517, 230] on button "Next" at bounding box center [525, 231] width 69 height 28
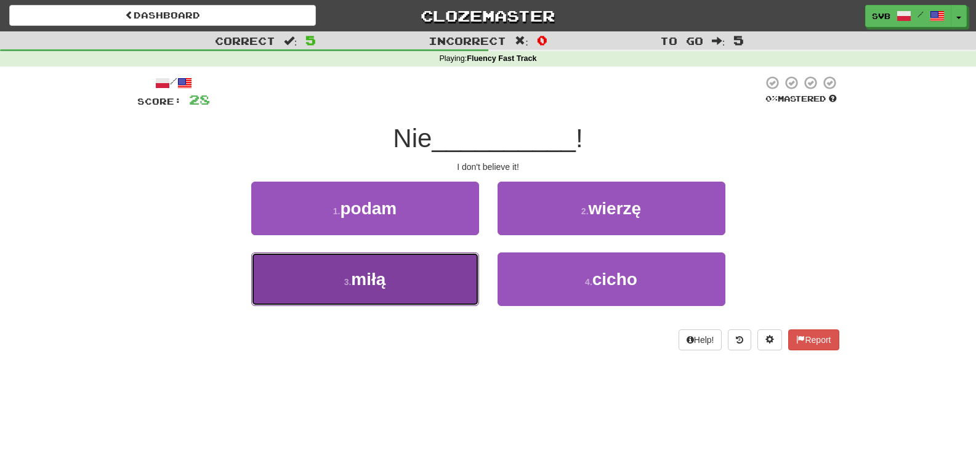
click at [377, 278] on span "miłą" at bounding box center [368, 279] width 34 height 19
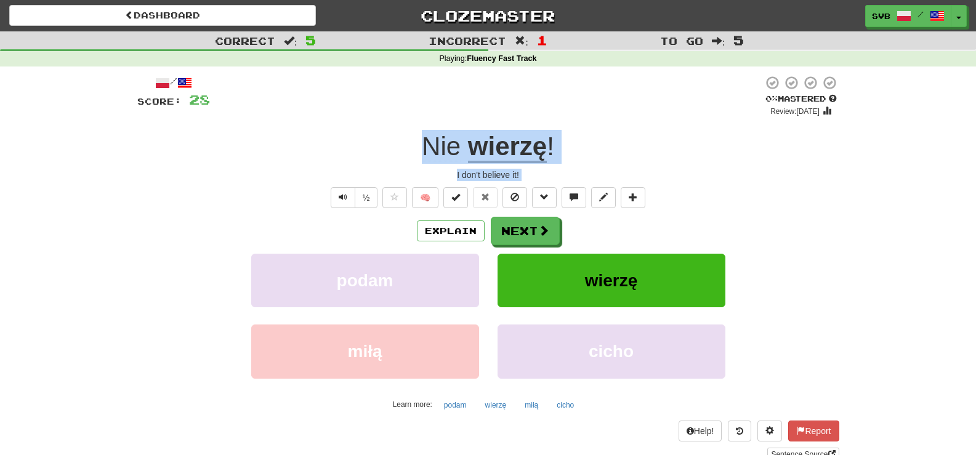
drag, startPoint x: 410, startPoint y: 149, endPoint x: 562, endPoint y: 184, distance: 156.1
click at [562, 184] on div "/ Score: 28 0 % Mastered Review: [DATE] wierzę ! I don't believe it! ½ 🧠 Explai…" at bounding box center [488, 268] width 702 height 386
click at [652, 152] on div "Nie wierzę !" at bounding box center [488, 147] width 702 height 34
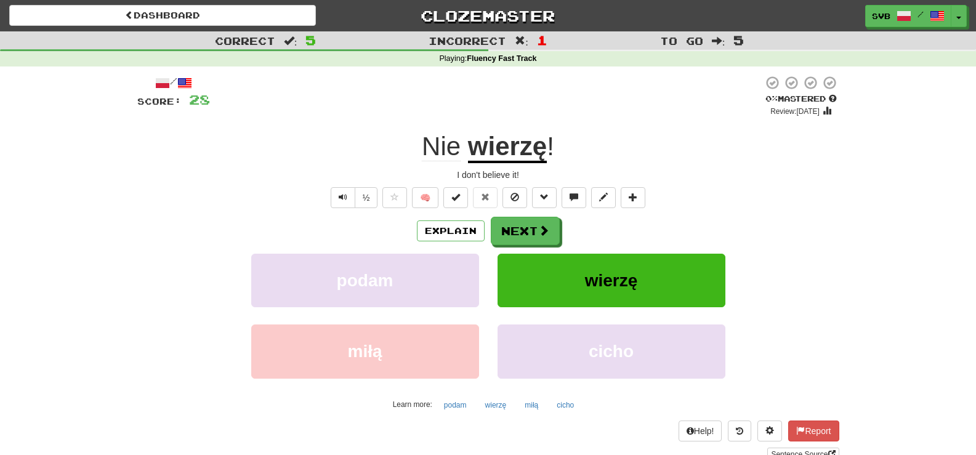
click at [514, 150] on u "wierzę" at bounding box center [507, 147] width 79 height 31
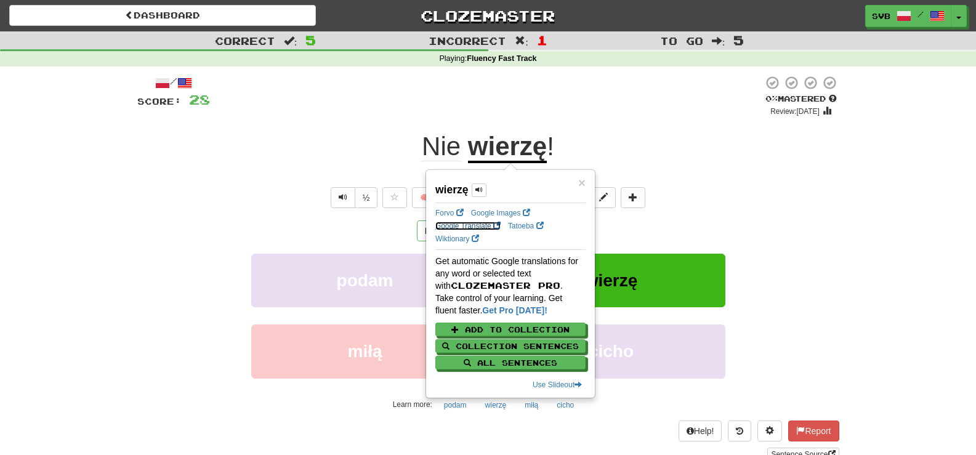
click at [461, 225] on link "Google Translate" at bounding box center [467, 226] width 65 height 9
click at [647, 149] on div "Nie wierzę !" at bounding box center [488, 147] width 702 height 34
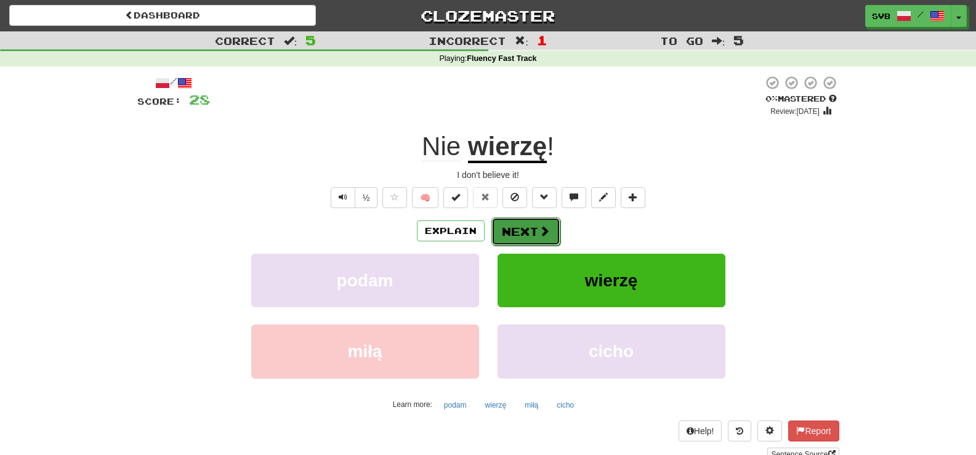
click at [536, 238] on button "Next" at bounding box center [525, 231] width 69 height 28
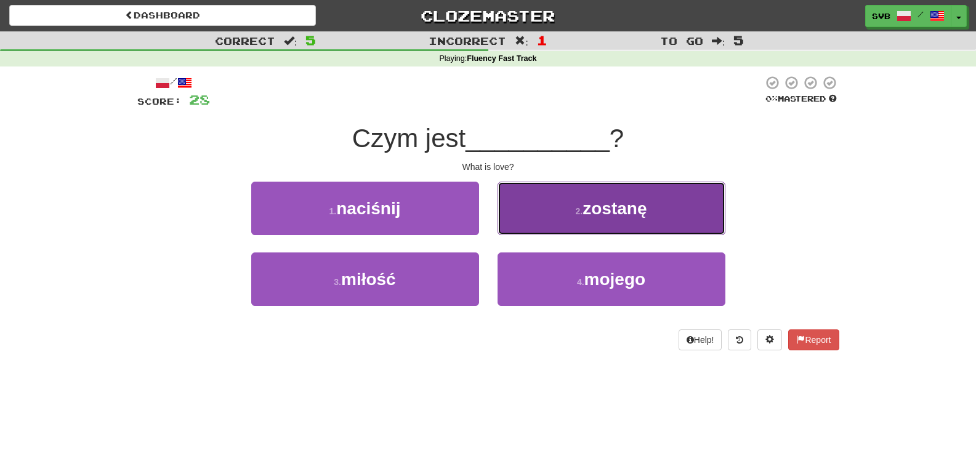
click at [576, 210] on small "2 ." at bounding box center [579, 211] width 7 height 10
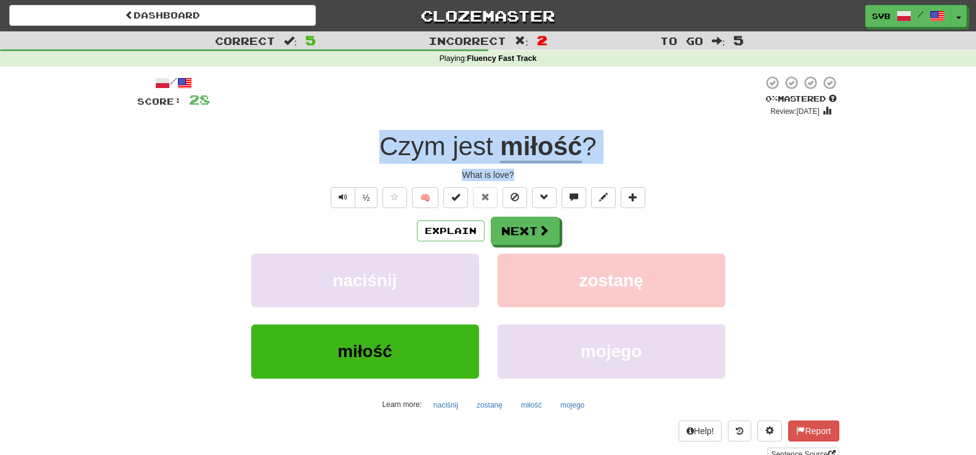
drag, startPoint x: 369, startPoint y: 139, endPoint x: 565, endPoint y: 171, distance: 197.9
click at [565, 171] on div "/ Score: 28 0 % Mastered Review: [DATE] Czym jest miłość ? What is love? ½ 🧠 Ex…" at bounding box center [488, 268] width 702 height 386
click at [539, 230] on span at bounding box center [544, 230] width 11 height 11
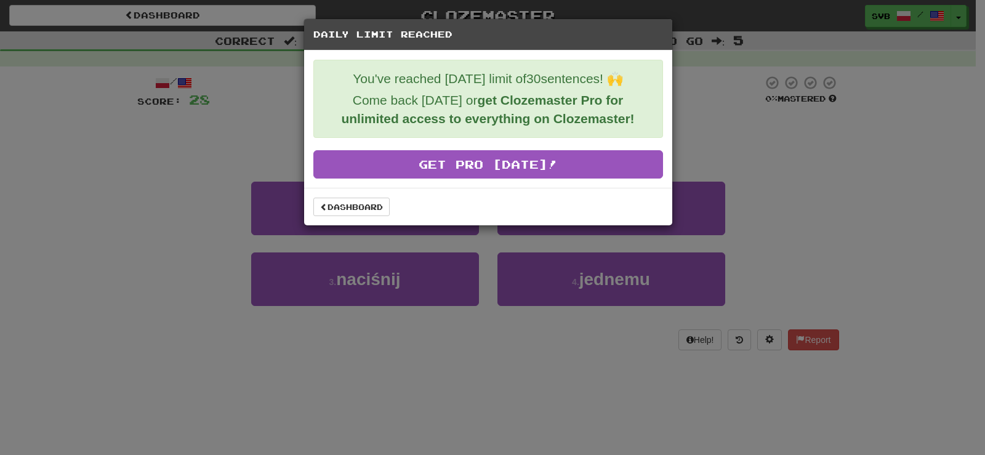
click at [450, 376] on div "Daily Limit Reached You've reached [DATE] limit of 30 sentences! 🙌 Come back [D…" at bounding box center [492, 227] width 985 height 455
